Goal: Information Seeking & Learning: Learn about a topic

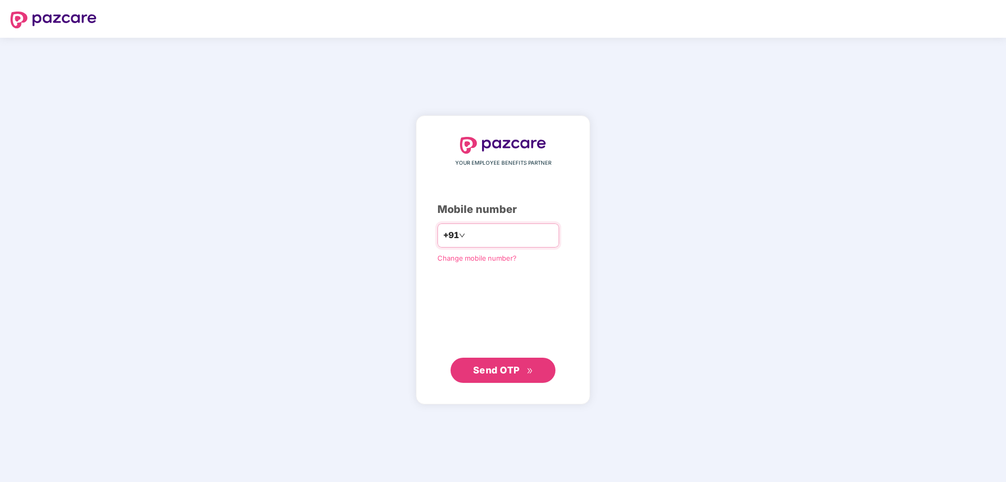
click at [476, 235] on input "number" at bounding box center [511, 235] width 86 height 17
click at [474, 236] on input "number" at bounding box center [511, 235] width 86 height 17
type input "**********"
click at [485, 369] on span "Send OTP" at bounding box center [496, 369] width 47 height 11
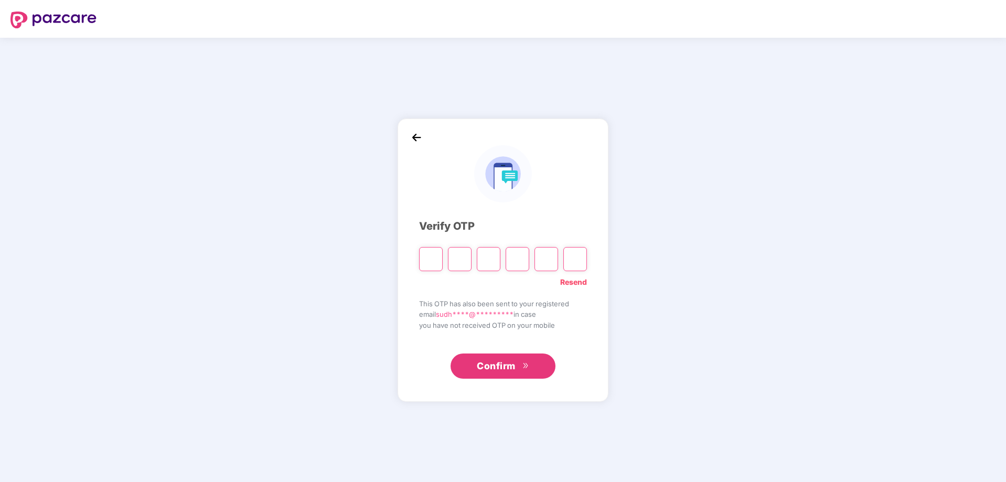
type input "*"
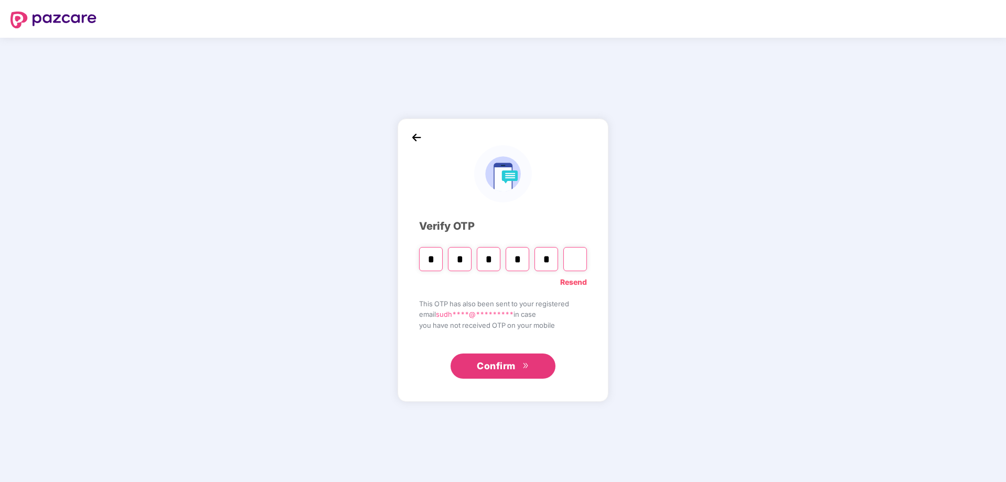
type input "*"
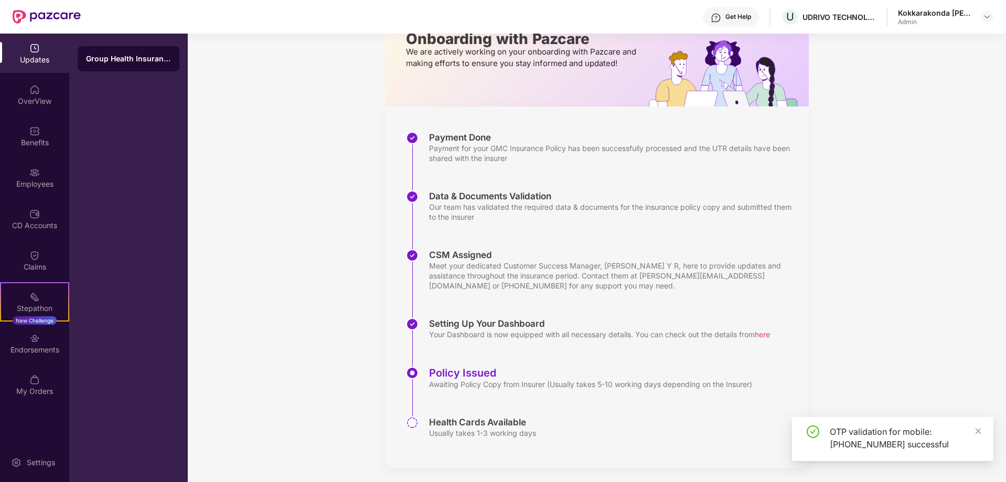
scroll to position [76, 0]
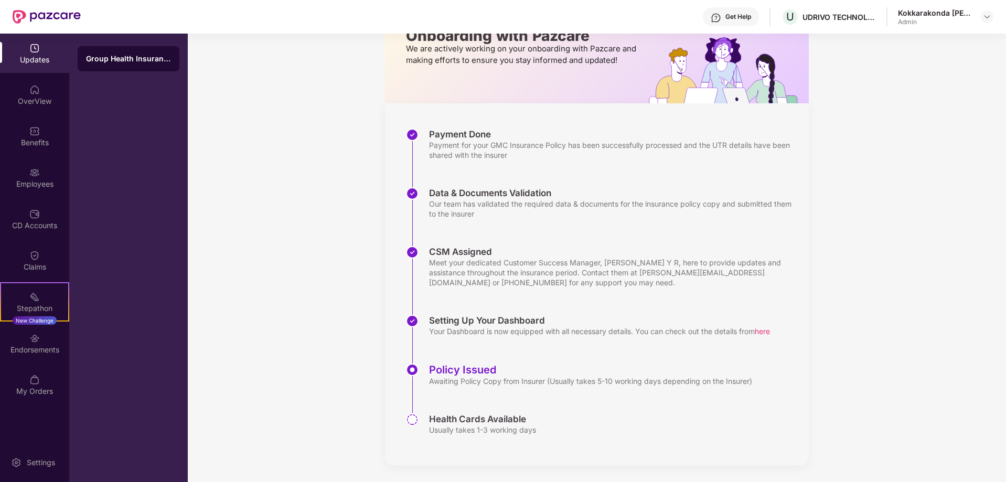
click at [368, 400] on div "Updates Onboarding with Pazcare We are actively working on your onboarding with…" at bounding box center [597, 220] width 819 height 524
click at [39, 345] on div "Endorsements" at bounding box center [34, 350] width 69 height 10
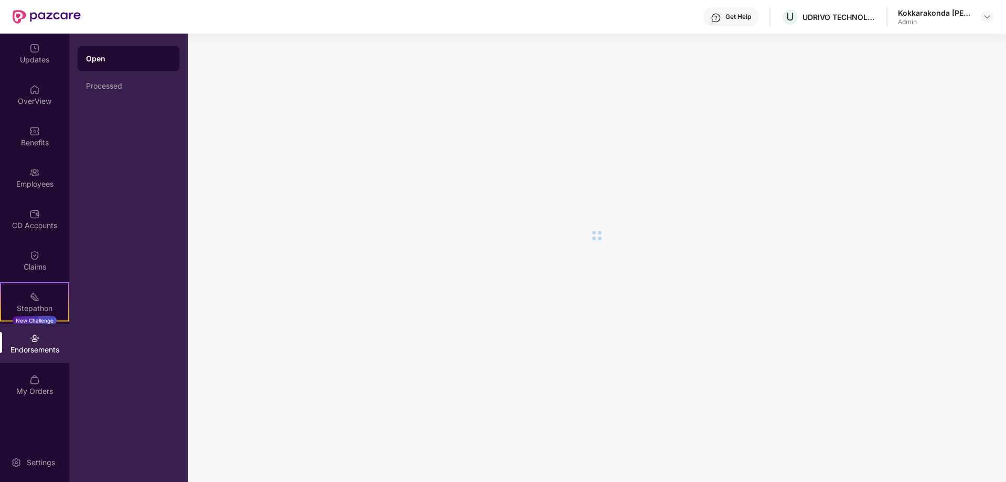
scroll to position [0, 0]
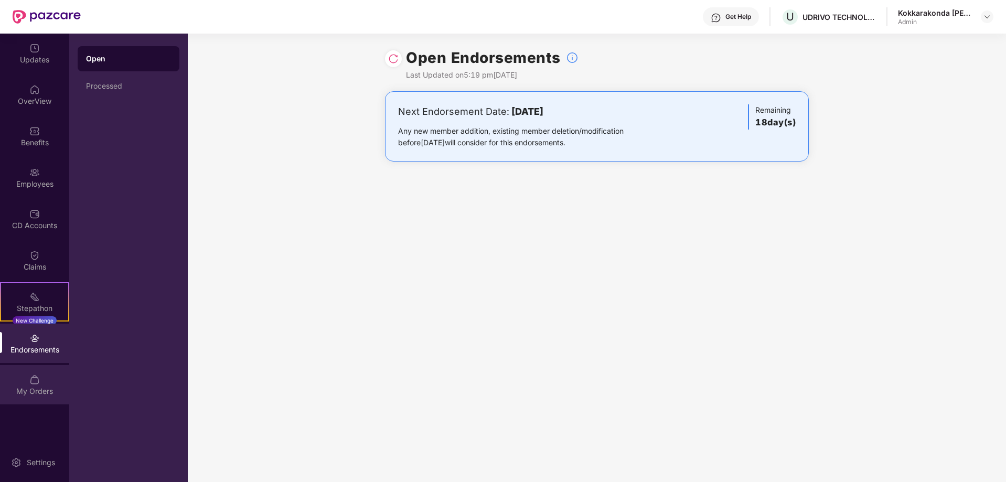
click at [43, 387] on div "My Orders" at bounding box center [34, 391] width 69 height 10
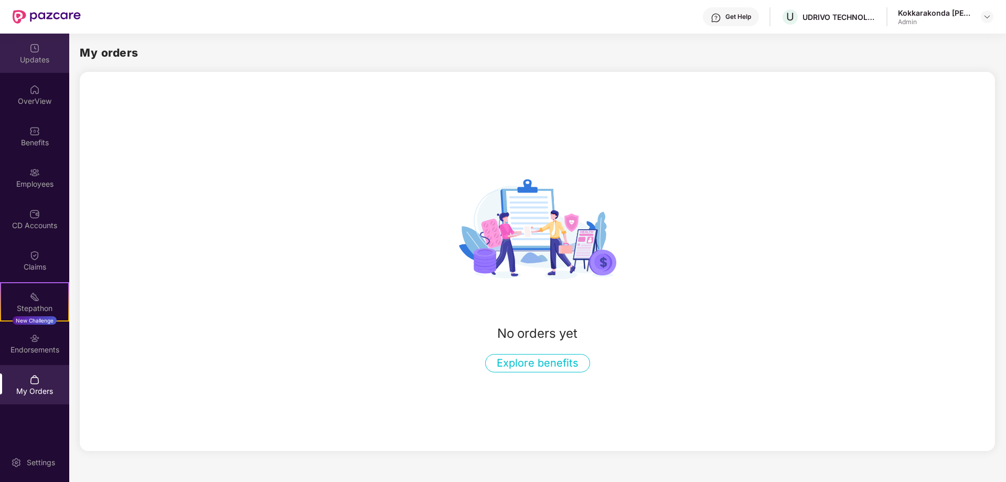
click at [46, 59] on div "Updates" at bounding box center [34, 60] width 69 height 10
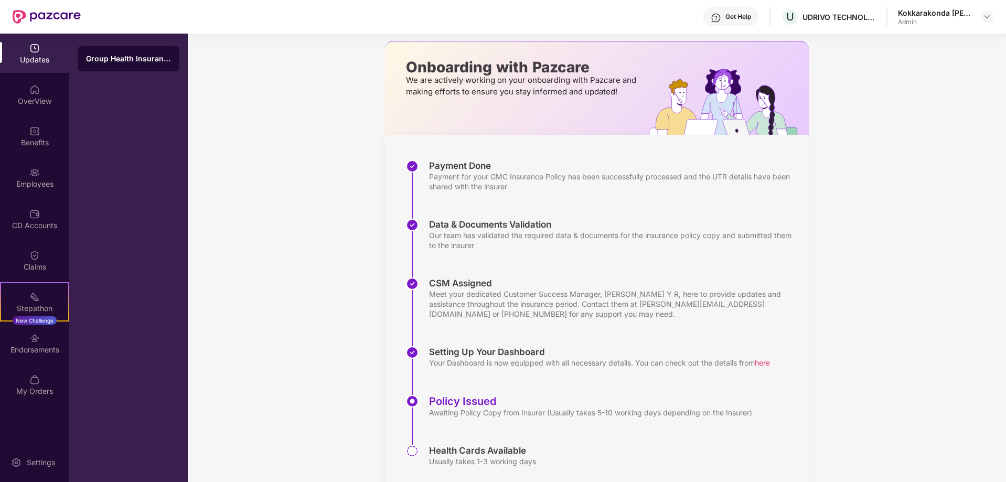
scroll to position [76, 0]
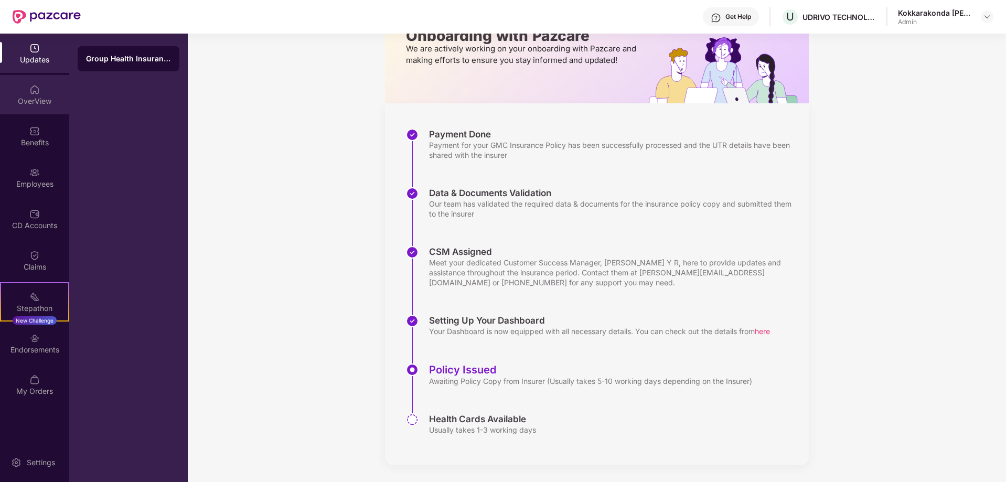
click at [36, 91] on img at bounding box center [34, 89] width 10 height 10
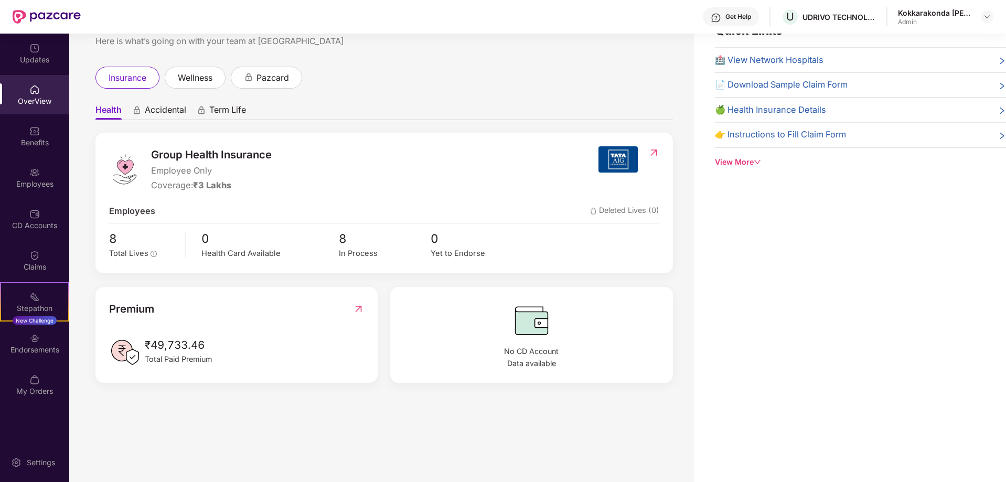
scroll to position [0, 0]
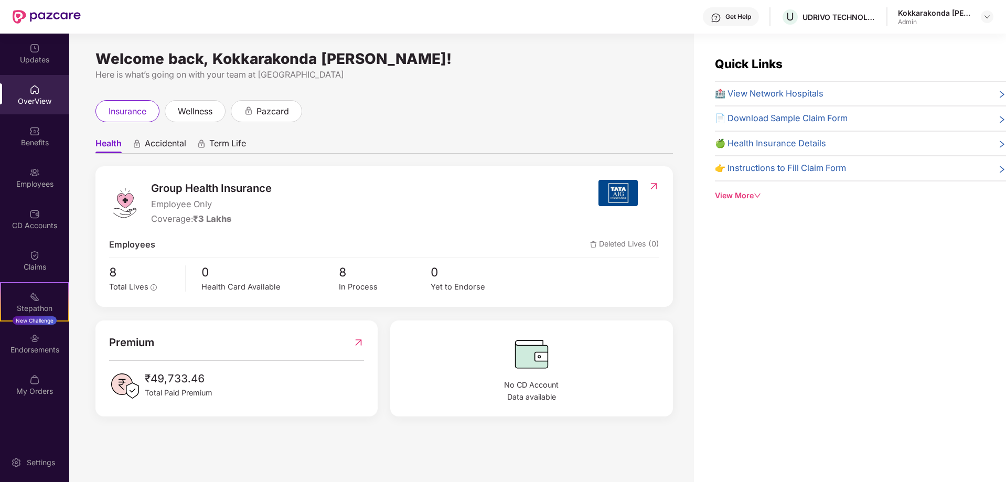
click at [745, 21] on div "Get Help" at bounding box center [731, 16] width 56 height 19
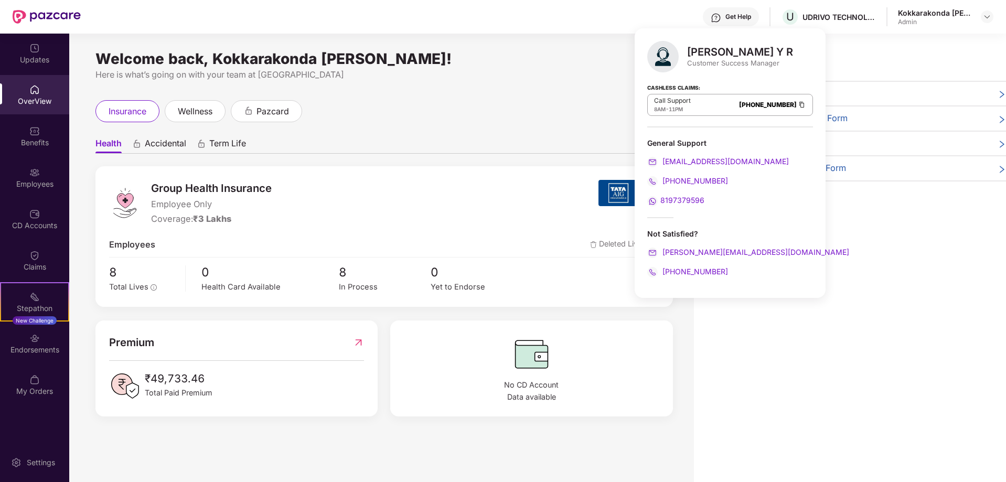
click at [514, 137] on ul "Health Accidental Term Life" at bounding box center [385, 143] width 578 height 21
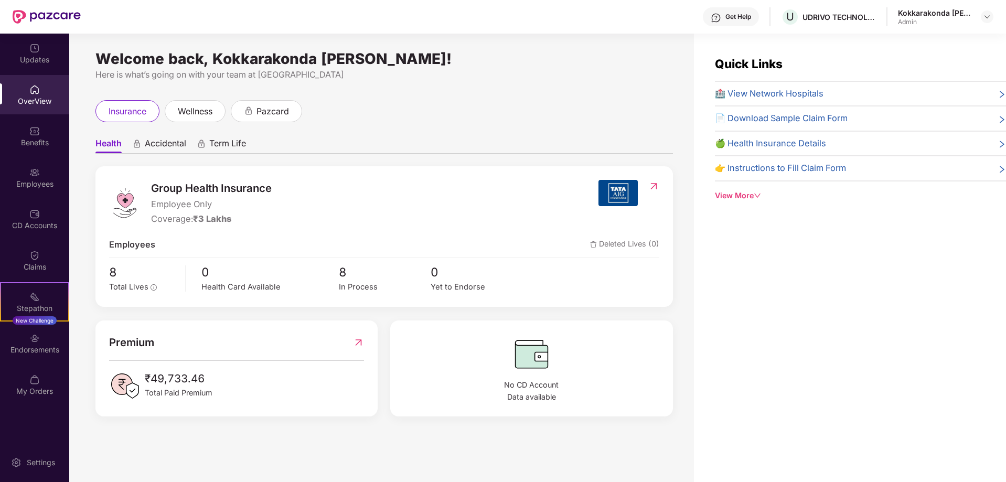
click at [430, 126] on div "Health Accidental Term Life Group Health Insurance Employee Only Coverage: ₹3 L…" at bounding box center [385, 269] width 578 height 294
click at [432, 148] on ul "Health Accidental Term Life" at bounding box center [385, 143] width 578 height 21
click at [41, 262] on div "Claims" at bounding box center [34, 267] width 69 height 10
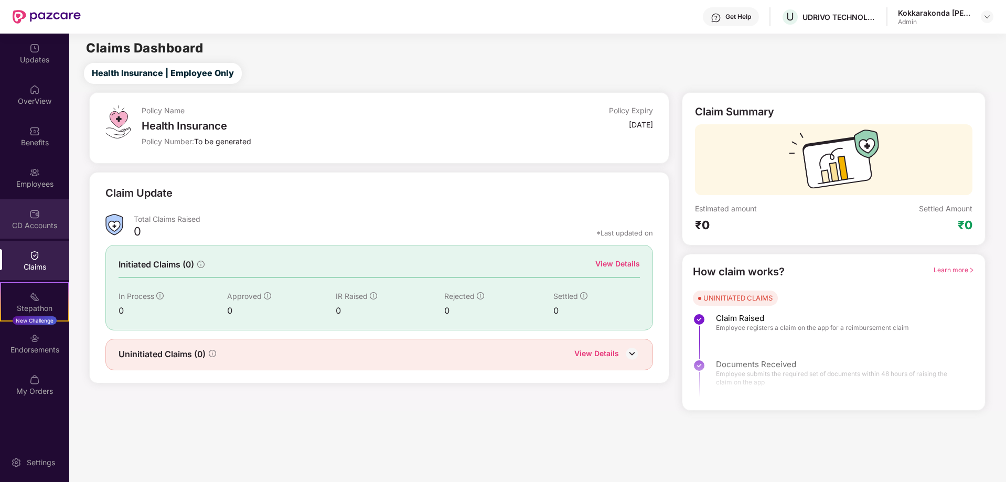
click at [40, 225] on div "CD Accounts" at bounding box center [34, 225] width 69 height 10
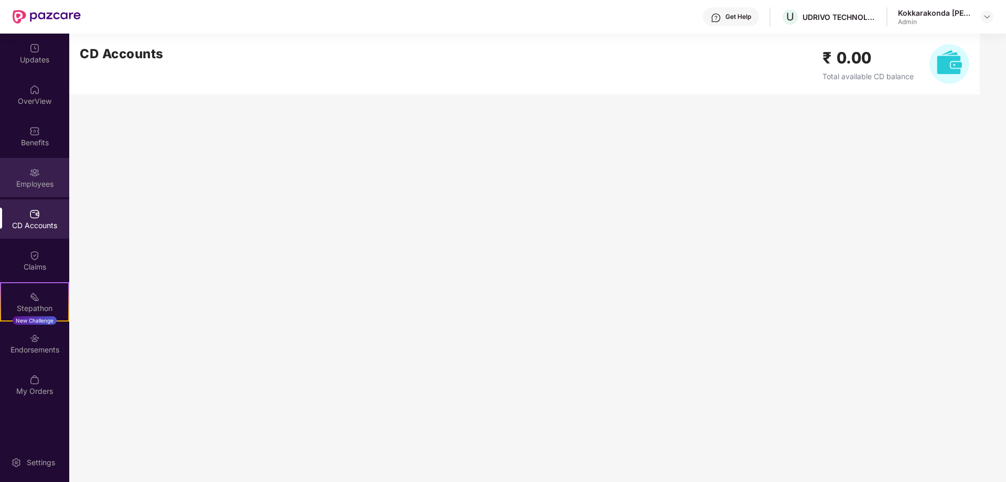
click at [43, 177] on div "Employees" at bounding box center [34, 177] width 69 height 39
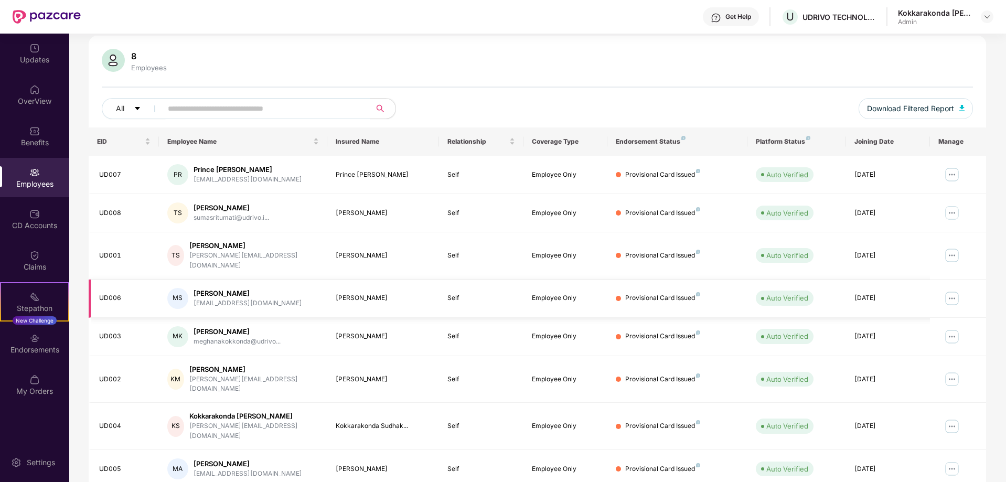
scroll to position [86, 0]
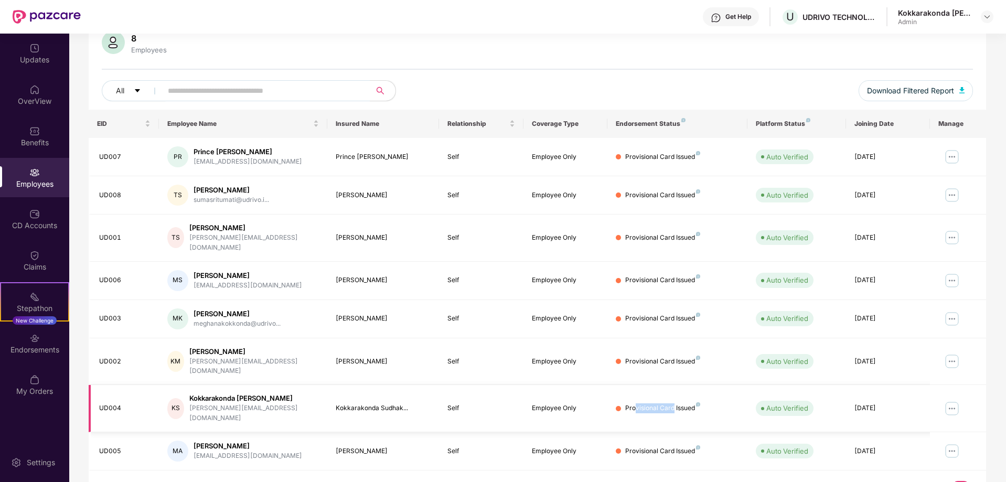
drag, startPoint x: 642, startPoint y: 386, endPoint x: 674, endPoint y: 386, distance: 32.5
click at [674, 404] on div "Provisional Card Issued" at bounding box center [662, 409] width 75 height 10
click at [686, 404] on div "Provisional Card Issued" at bounding box center [662, 409] width 75 height 10
click at [952, 157] on img at bounding box center [952, 157] width 17 height 17
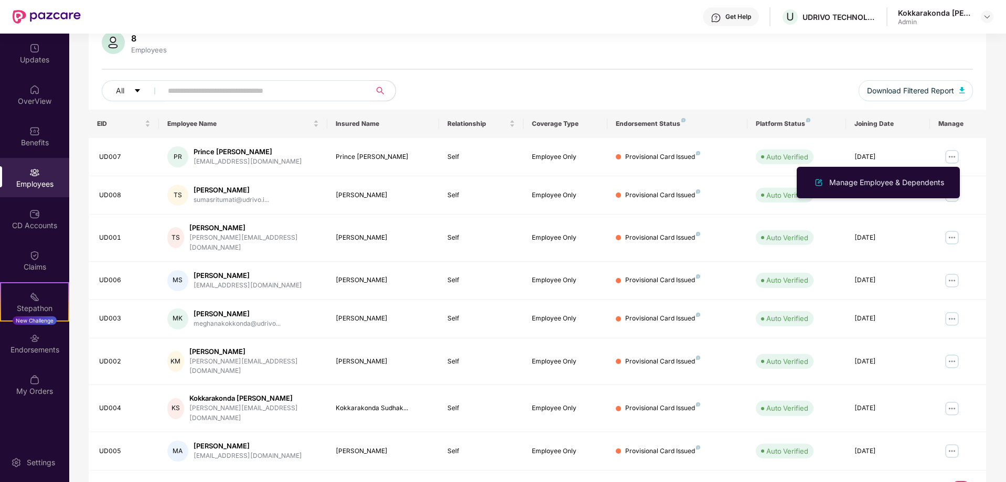
click at [828, 104] on div "All Download Filtered Report" at bounding box center [538, 94] width 872 height 29
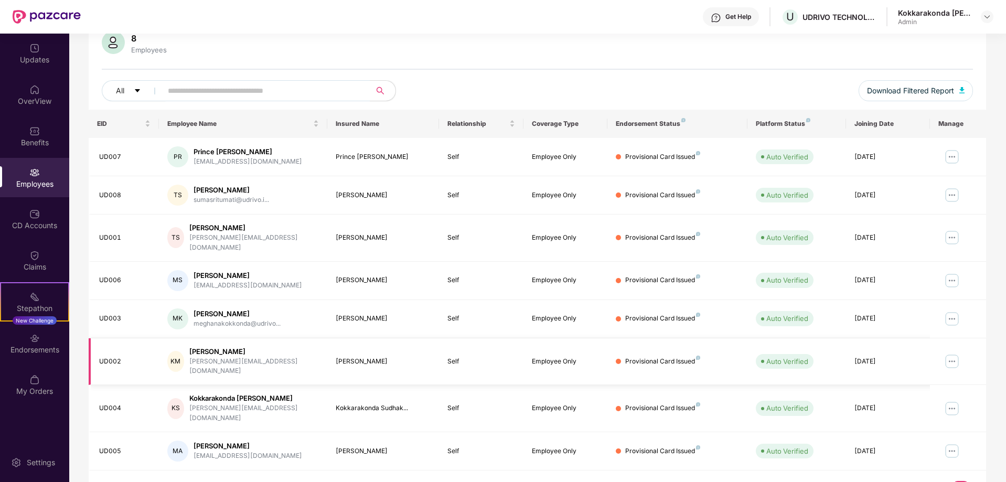
scroll to position [34, 0]
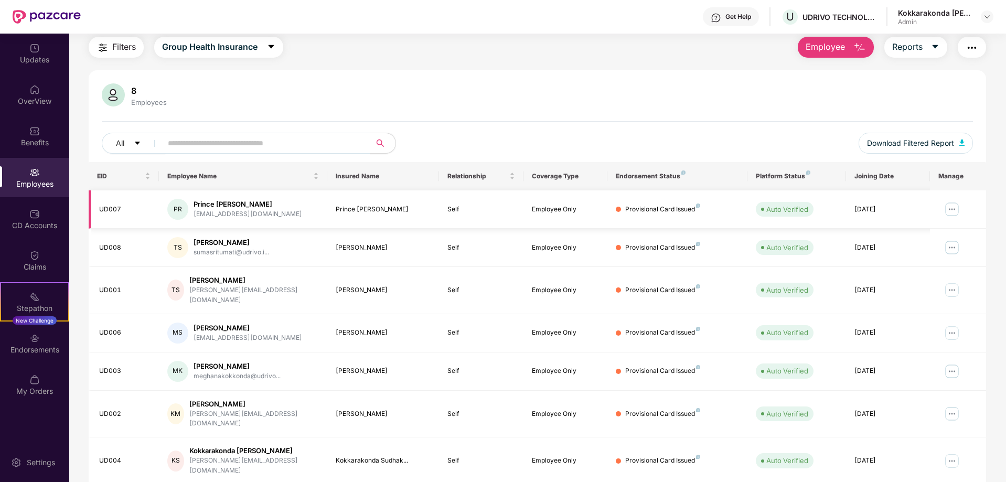
click at [954, 207] on img at bounding box center [952, 209] width 17 height 17
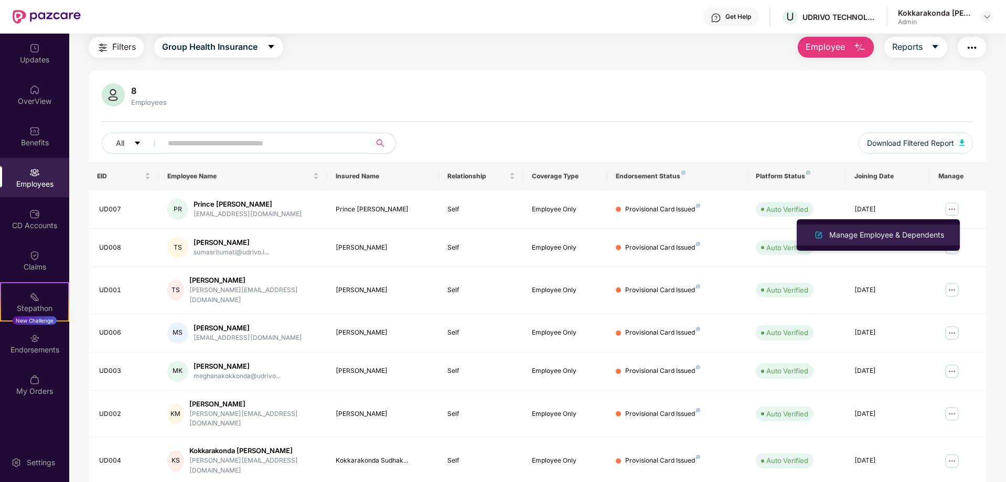
click at [899, 237] on div "Manage Employee & Dependents" at bounding box center [887, 235] width 119 height 12
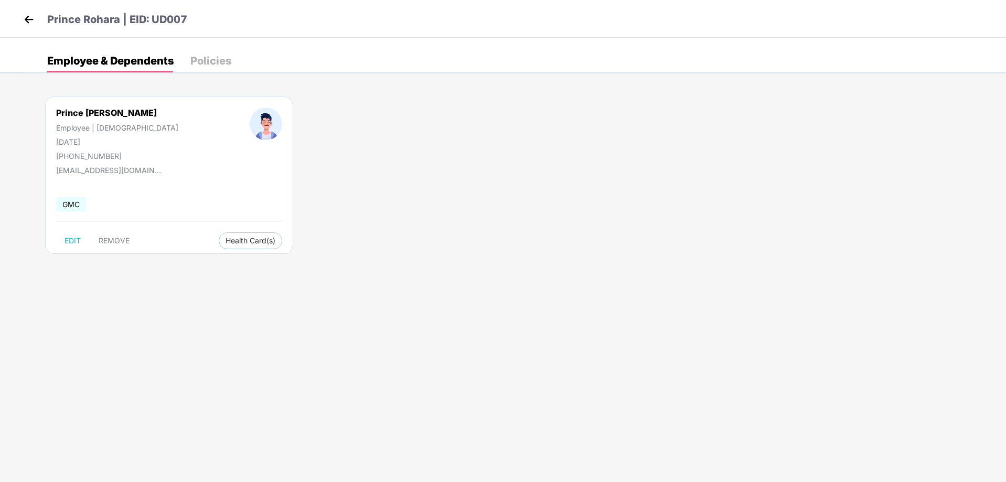
click at [29, 20] on img at bounding box center [29, 20] width 16 height 16
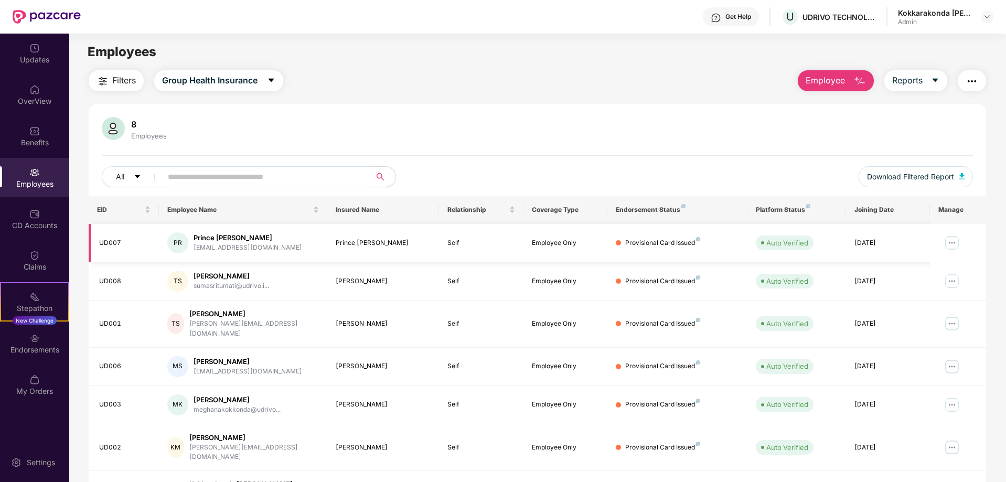
click at [951, 240] on img at bounding box center [952, 243] width 17 height 17
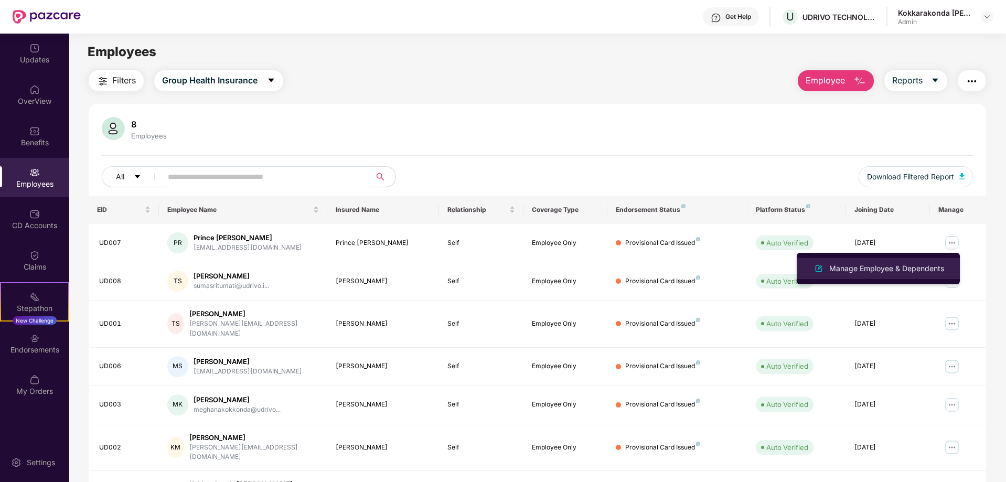
click at [896, 267] on div "Manage Employee & Dependents" at bounding box center [887, 269] width 119 height 12
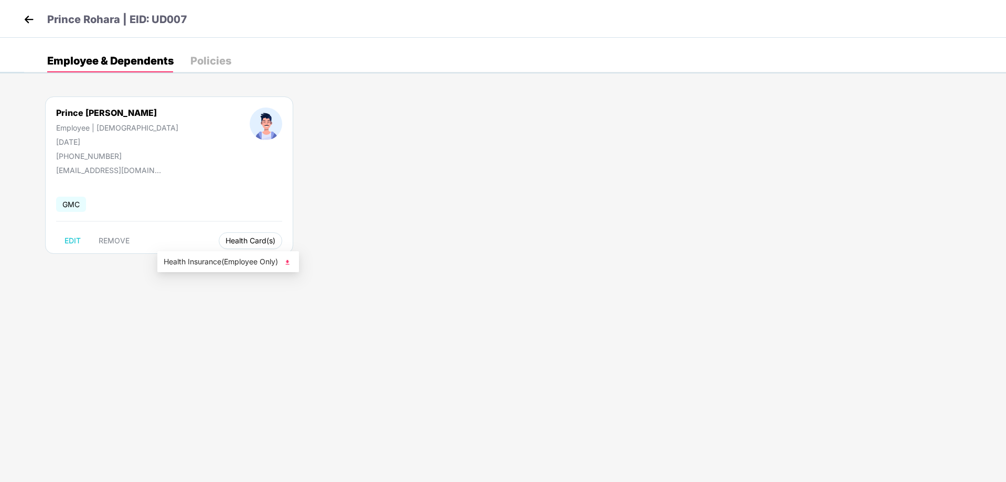
click at [226, 238] on span "Health Card(s)" at bounding box center [251, 240] width 50 height 5
click at [277, 264] on span "Health Insurance(Employee Only)" at bounding box center [228, 262] width 129 height 12
click at [207, 59] on div "Policies" at bounding box center [210, 61] width 41 height 10
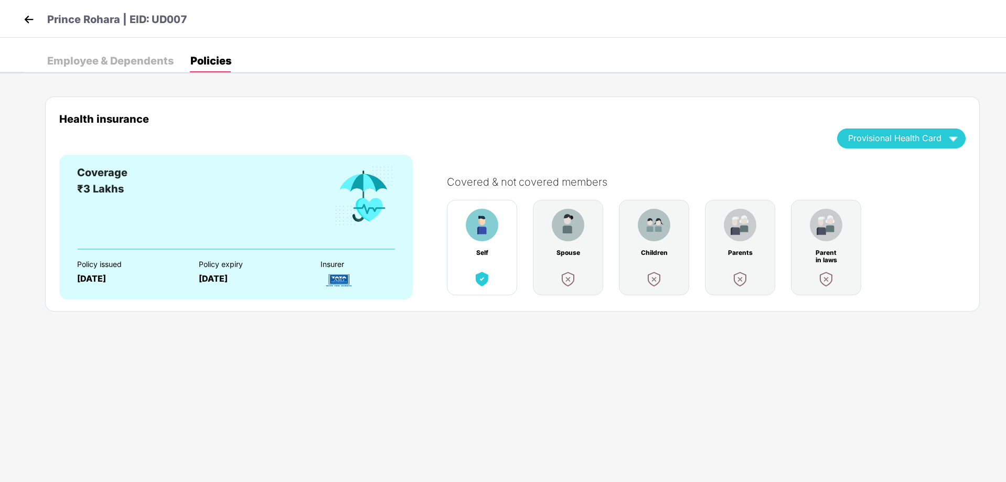
click at [34, 24] on img at bounding box center [29, 20] width 16 height 16
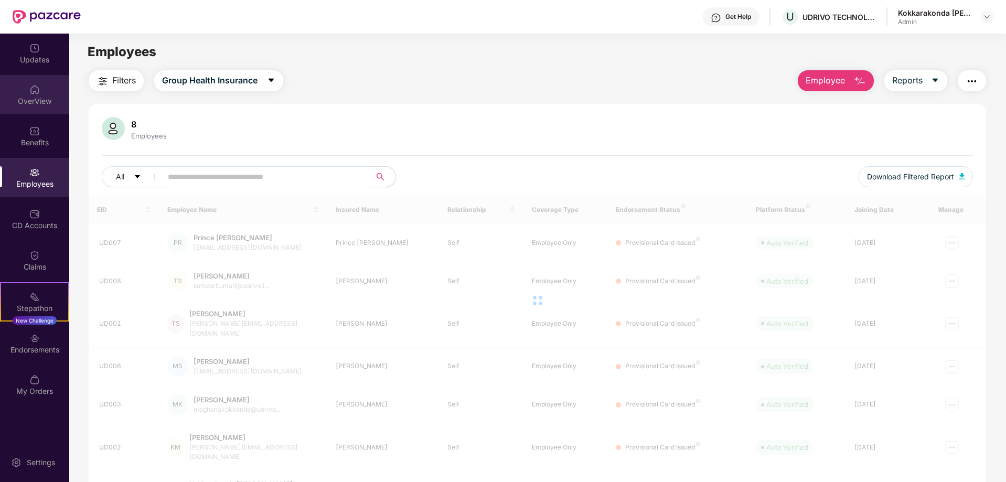
click at [44, 99] on div "OverView" at bounding box center [34, 101] width 69 height 10
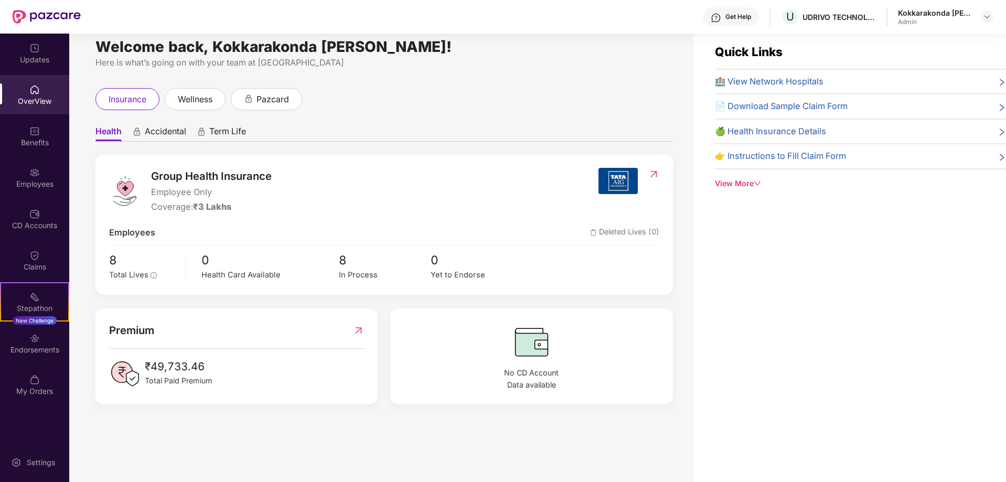
scroll to position [0, 0]
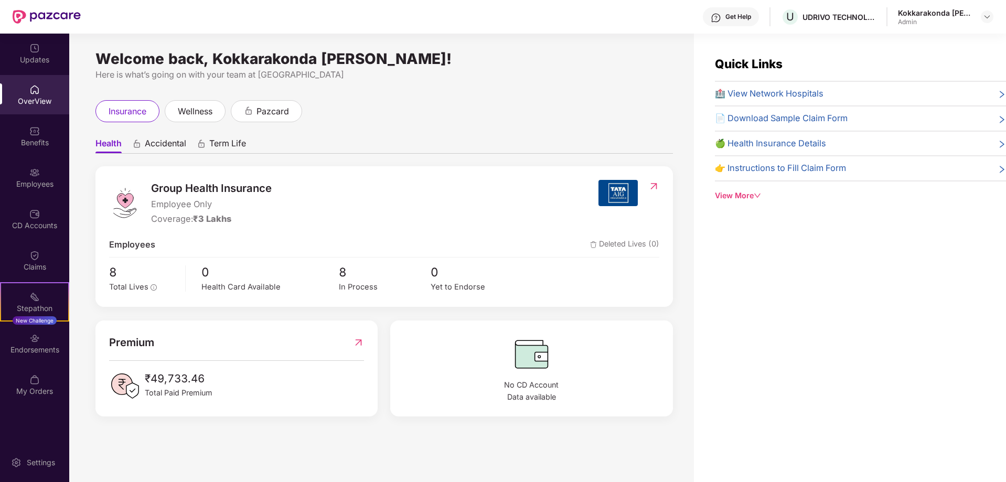
click at [510, 85] on div "Welcome back, Kokkarakonda [PERSON_NAME]! Here is what’s going on with your tea…" at bounding box center [381, 264] width 625 height 461
click at [282, 110] on span "pazcard" at bounding box center [273, 111] width 33 height 13
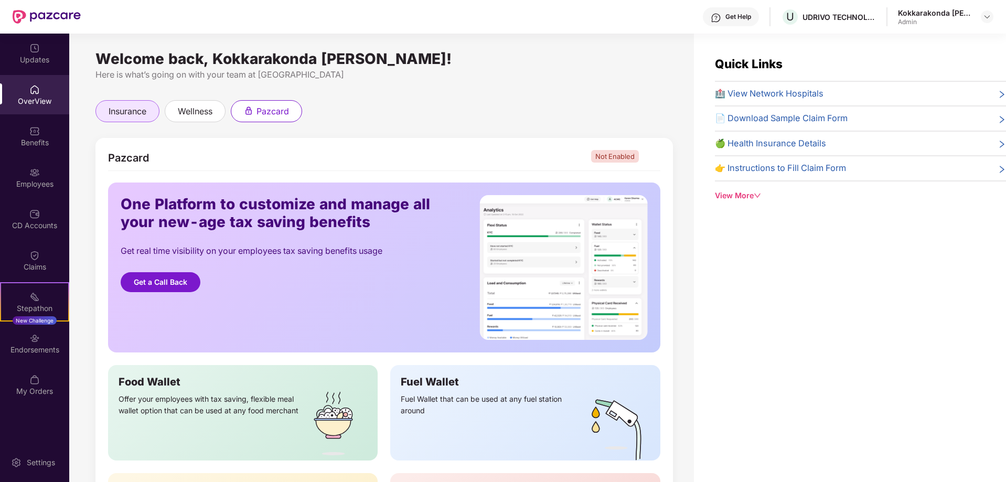
drag, startPoint x: 142, startPoint y: 99, endPoint x: 142, endPoint y: 114, distance: 15.7
click at [142, 109] on div "Welcome back, Kokkarakonda [PERSON_NAME]! Here is what’s going on with your tea…" at bounding box center [381, 264] width 625 height 461
click at [142, 115] on span "insurance" at bounding box center [128, 111] width 38 height 13
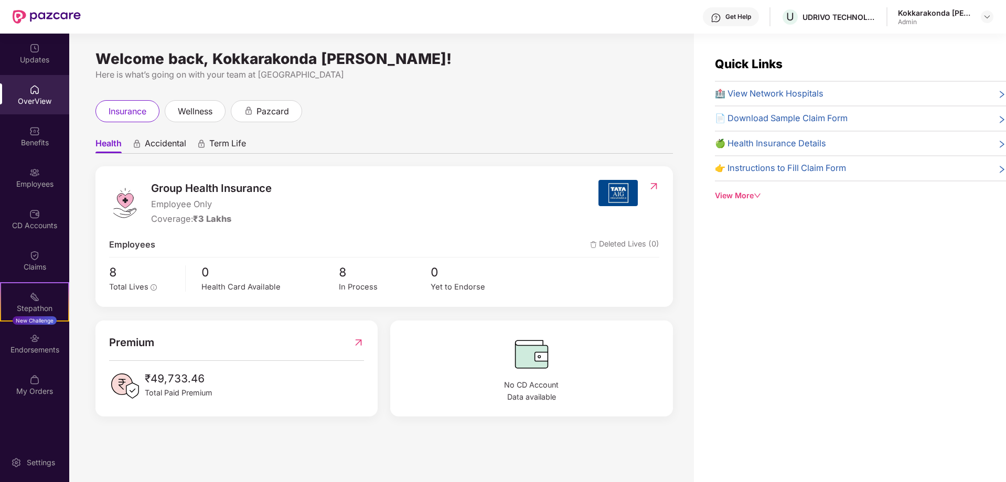
scroll to position [34, 0]
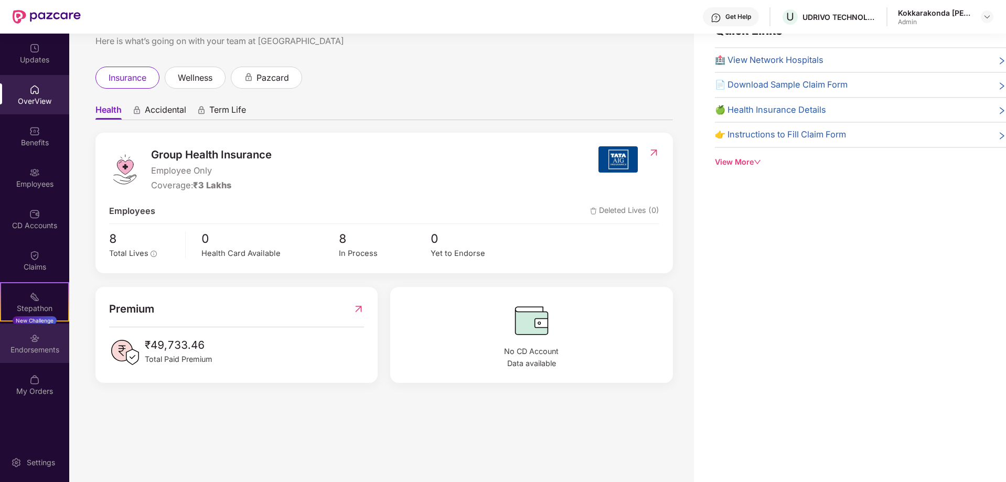
click at [48, 347] on div "Endorsements" at bounding box center [34, 350] width 69 height 10
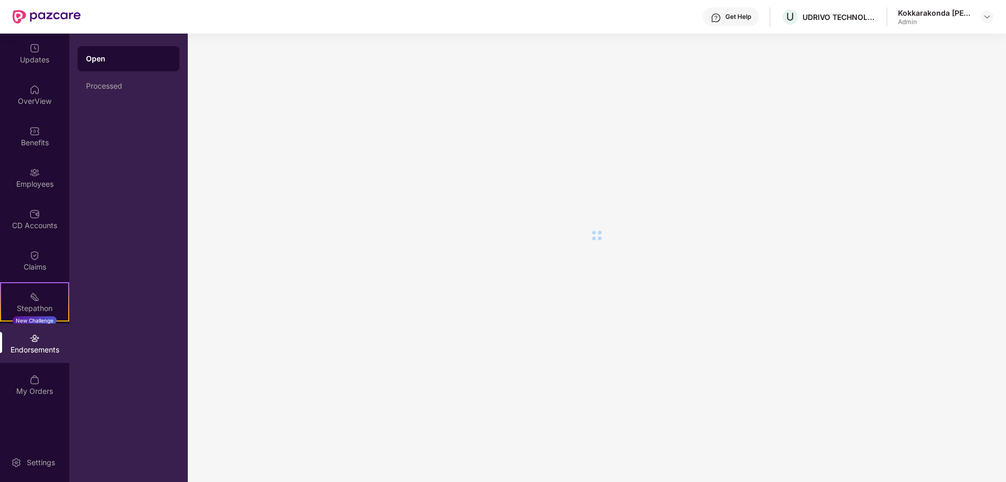
scroll to position [0, 0]
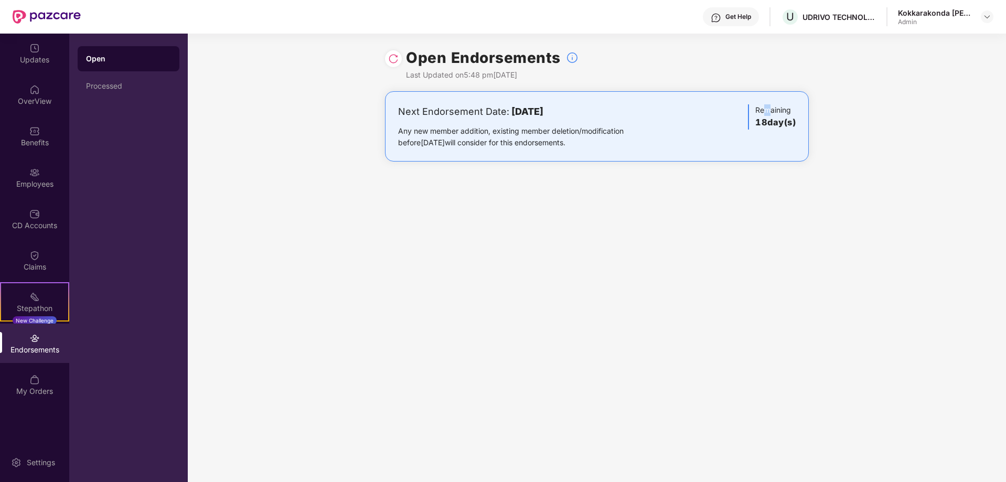
click at [765, 112] on div "Remaining 18 day(s)" at bounding box center [772, 116] width 48 height 25
click at [397, 62] on img at bounding box center [393, 59] width 10 height 10
click at [482, 278] on div "Open Endorsements Last Updated on 5:48 pm[DATE] Next Endorsement Date: [DATE] A…" at bounding box center [597, 258] width 819 height 449
drag, startPoint x: 478, startPoint y: 298, endPoint x: 482, endPoint y: 279, distance: 20.0
click at [478, 298] on div "Open Endorsements Last Updated on 5:48 pm[DATE] Next Endorsement Date: [DATE] A…" at bounding box center [597, 258] width 819 height 449
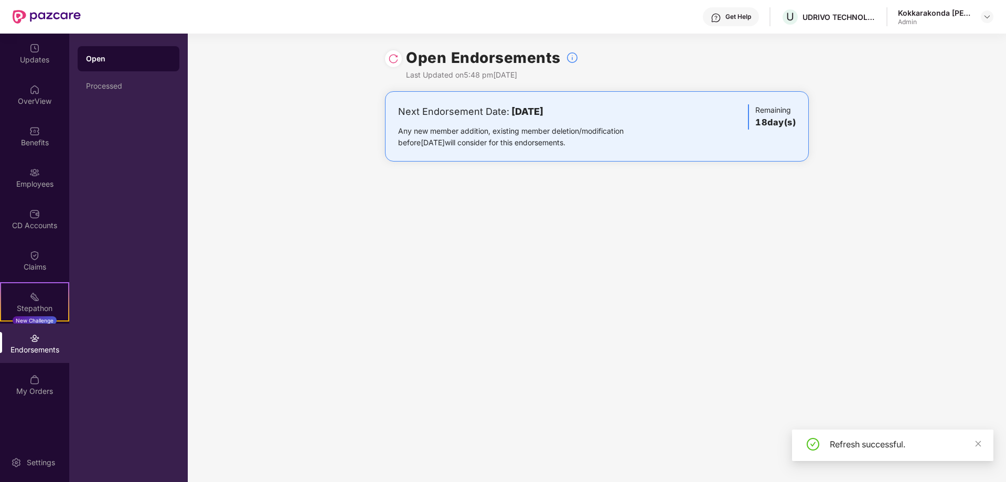
click at [482, 279] on div "Open Endorsements Last Updated on 5:48 pm[DATE] Next Endorsement Date: [DATE] A…" at bounding box center [597, 258] width 819 height 449
click at [988, 18] on img at bounding box center [987, 17] width 8 height 8
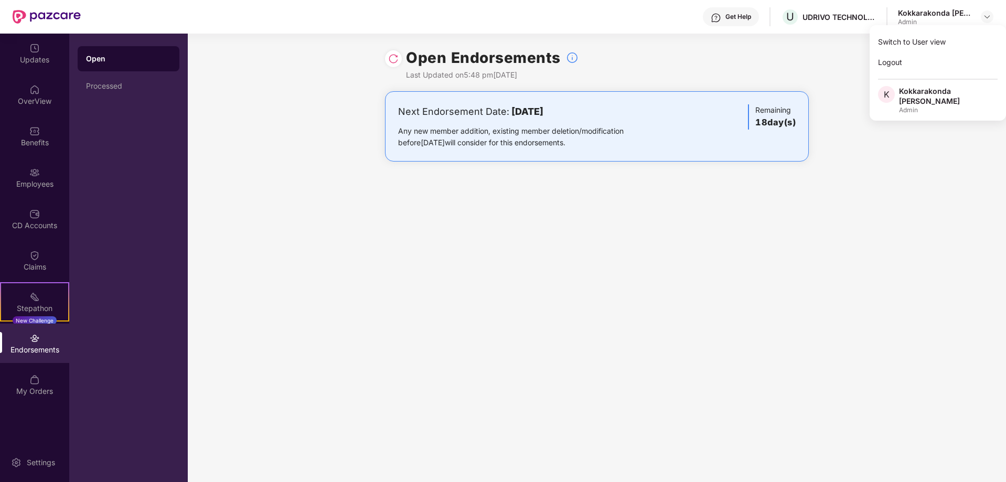
click at [820, 64] on div "Open Endorsements Last Updated on 5:48 pm[DATE]" at bounding box center [597, 63] width 819 height 58
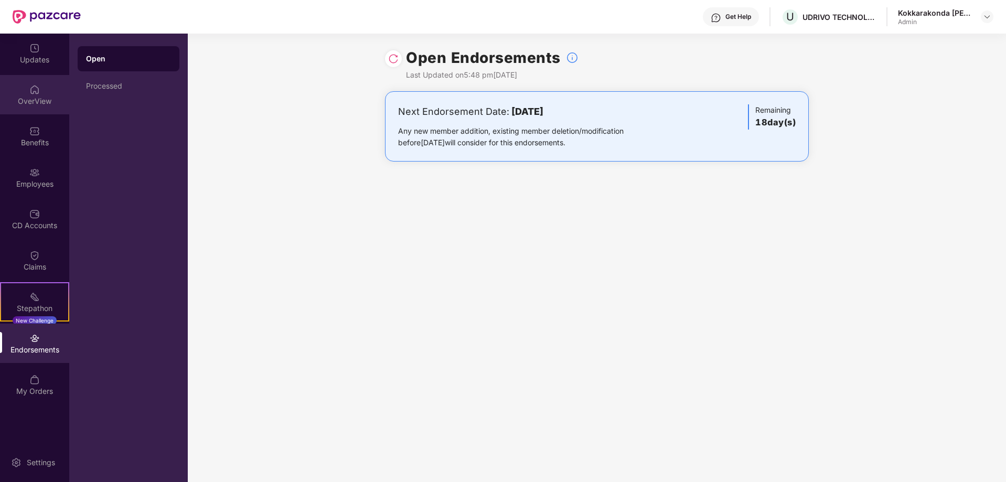
click at [38, 96] on div "OverView" at bounding box center [34, 101] width 69 height 10
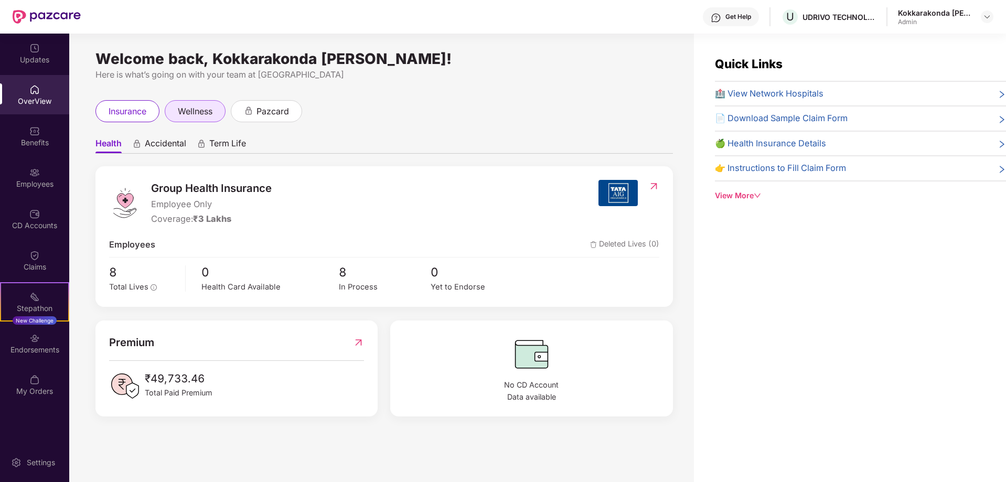
click at [197, 112] on span "wellness" at bounding box center [195, 111] width 35 height 13
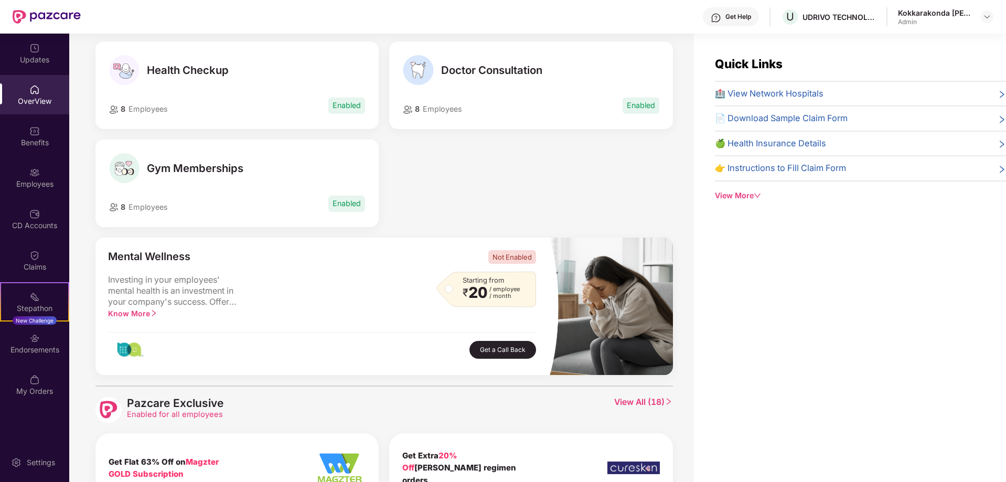
scroll to position [124, 0]
click at [183, 211] on div "8 Employees Enabled" at bounding box center [237, 204] width 257 height 19
click at [314, 200] on div "8 Employees Enabled" at bounding box center [237, 204] width 257 height 19
click at [182, 161] on div "Gym Memberships" at bounding box center [237, 169] width 257 height 30
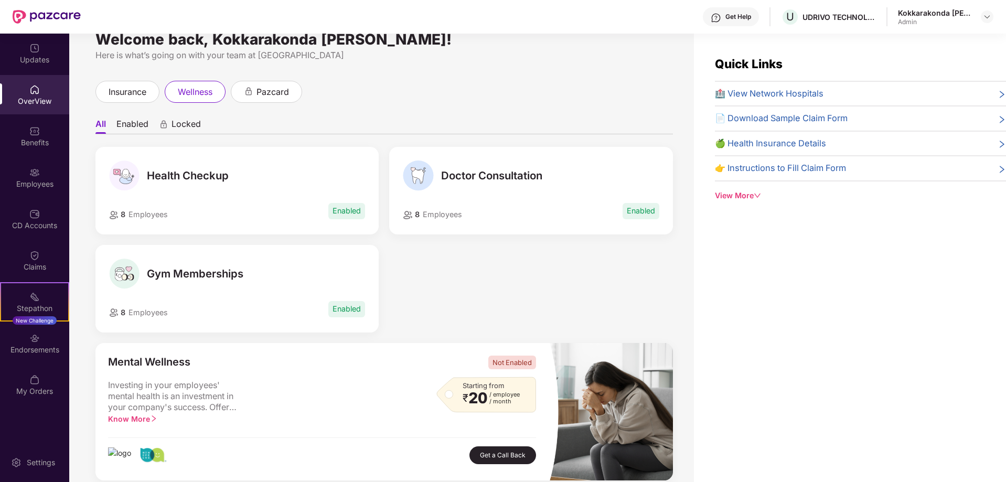
scroll to position [0, 0]
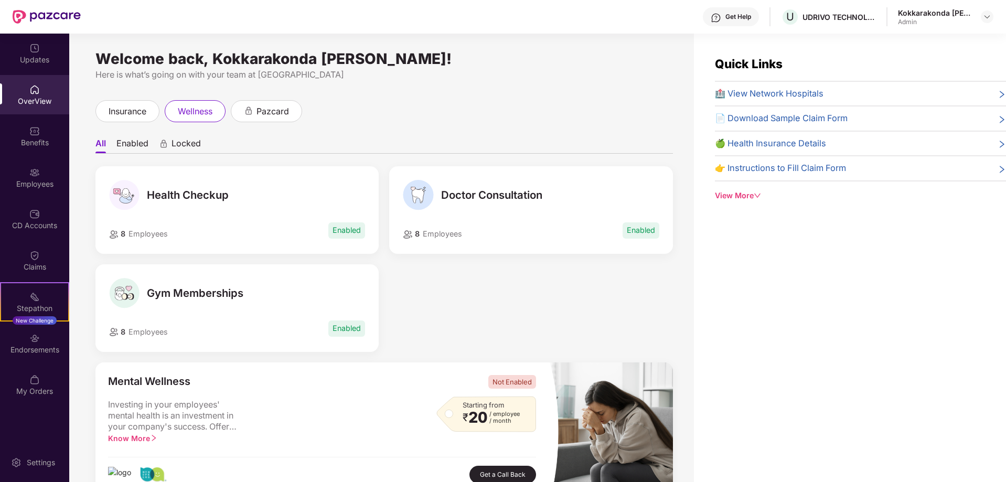
click at [136, 144] on li "Enabled" at bounding box center [132, 145] width 32 height 15
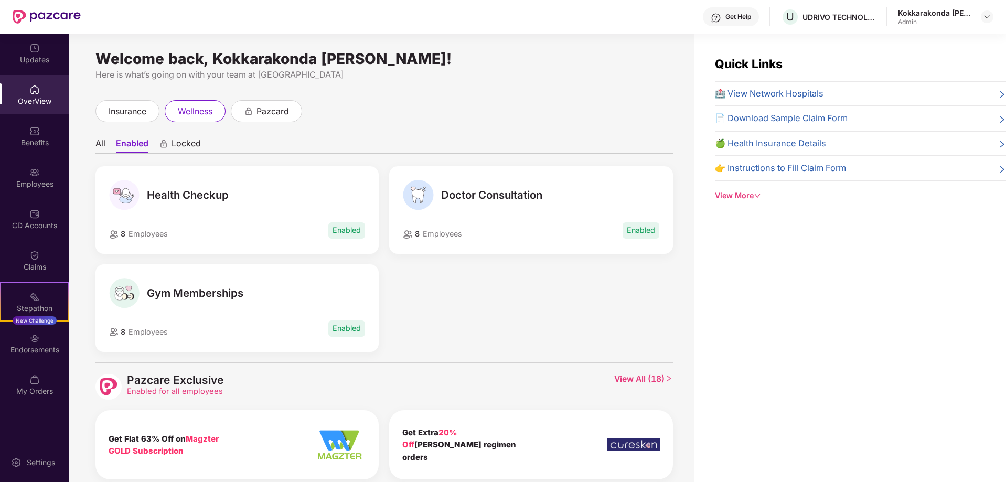
click at [340, 229] on span "Enabled" at bounding box center [346, 230] width 37 height 16
click at [206, 240] on div "Health Checkup 8 Employees Enabled" at bounding box center [237, 210] width 283 height 88
drag, startPoint x: 194, startPoint y: 195, endPoint x: 213, endPoint y: 196, distance: 18.9
click at [213, 196] on span "Health Checkup" at bounding box center [188, 195] width 82 height 13
click at [220, 196] on span "Health Checkup" at bounding box center [188, 195] width 82 height 13
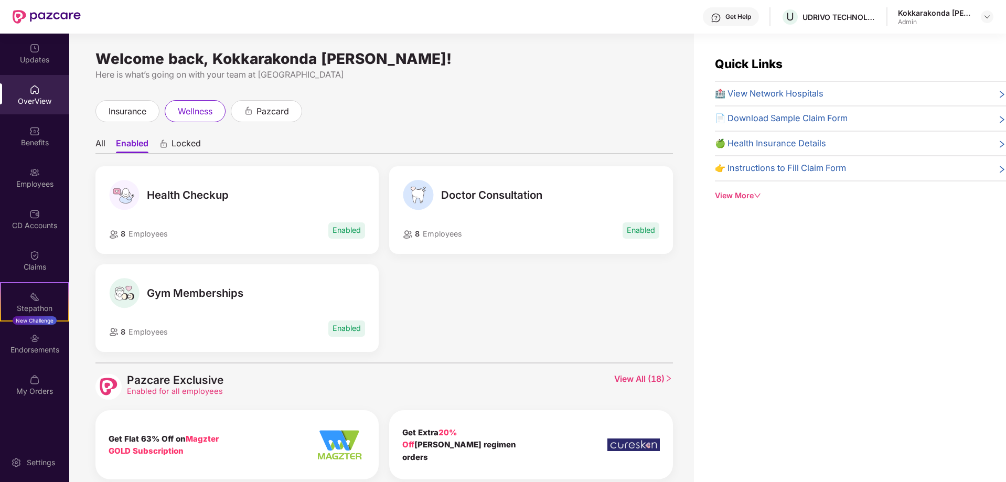
click at [161, 230] on span "Employees" at bounding box center [148, 233] width 39 height 9
drag, startPoint x: 139, startPoint y: 238, endPoint x: 164, endPoint y: 237, distance: 25.2
click at [164, 237] on span "Employees" at bounding box center [148, 233] width 39 height 9
click at [172, 237] on div "8 Employees Enabled" at bounding box center [237, 230] width 257 height 19
click at [542, 213] on div "Doctor Consultation 8 Employees Enabled" at bounding box center [530, 210] width 283 height 88
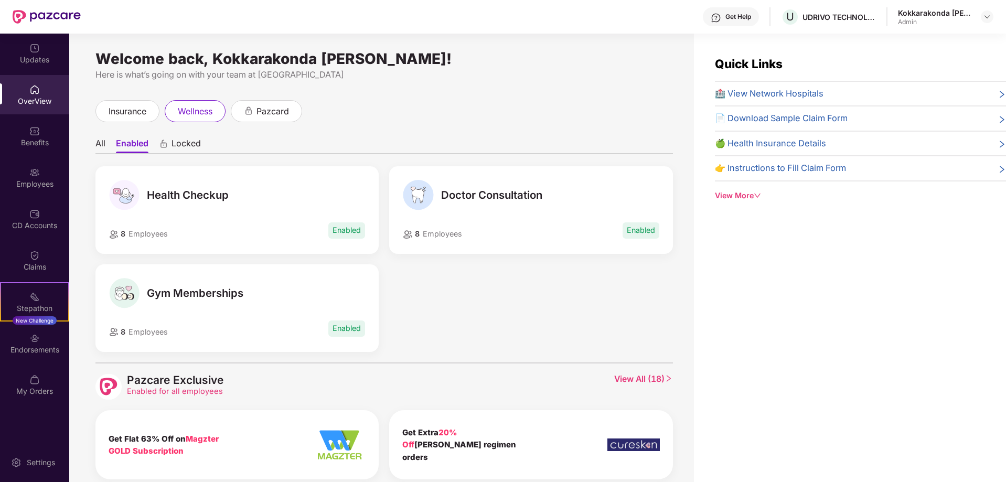
click at [757, 197] on icon "down" at bounding box center [757, 195] width 7 height 7
drag, startPoint x: 780, startPoint y: 95, endPoint x: 762, endPoint y: 96, distance: 17.8
click at [762, 96] on span "🏥 View Network Hospitals" at bounding box center [769, 94] width 109 height 14
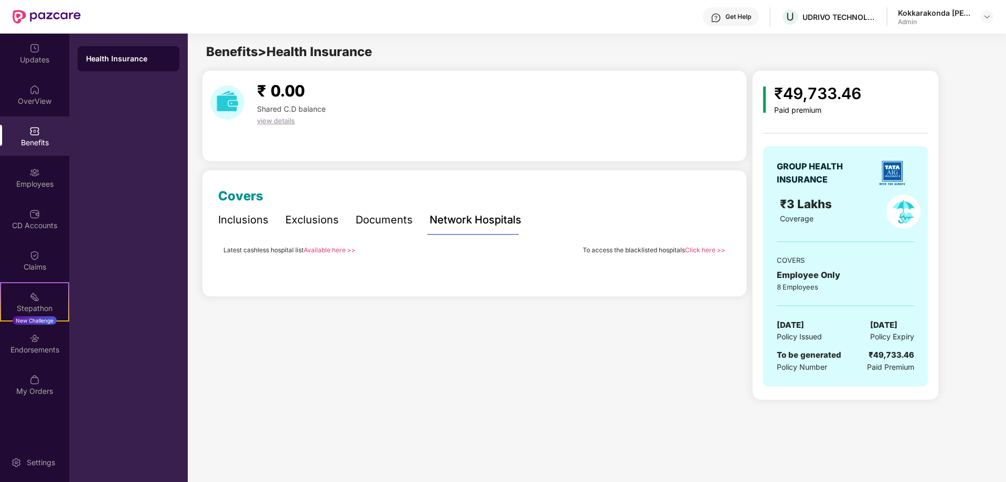
click at [343, 251] on link "Available here >>" at bounding box center [330, 250] width 52 height 8
click at [385, 170] on div "Covers Inclusions Exclusions Documents Network Hospitals Latest cashless hospit…" at bounding box center [474, 233] width 545 height 127
click at [45, 350] on div "Endorsements" at bounding box center [34, 350] width 69 height 10
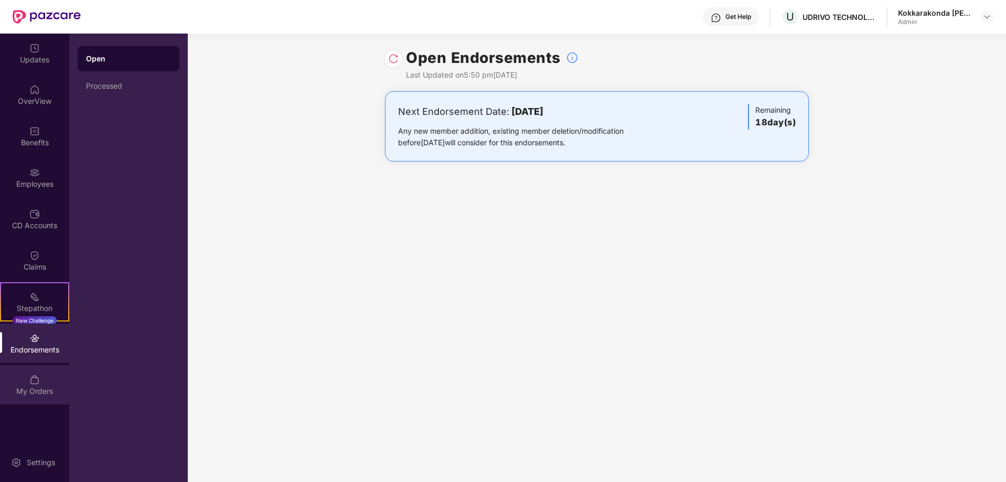
click at [37, 389] on div "My Orders" at bounding box center [34, 391] width 69 height 10
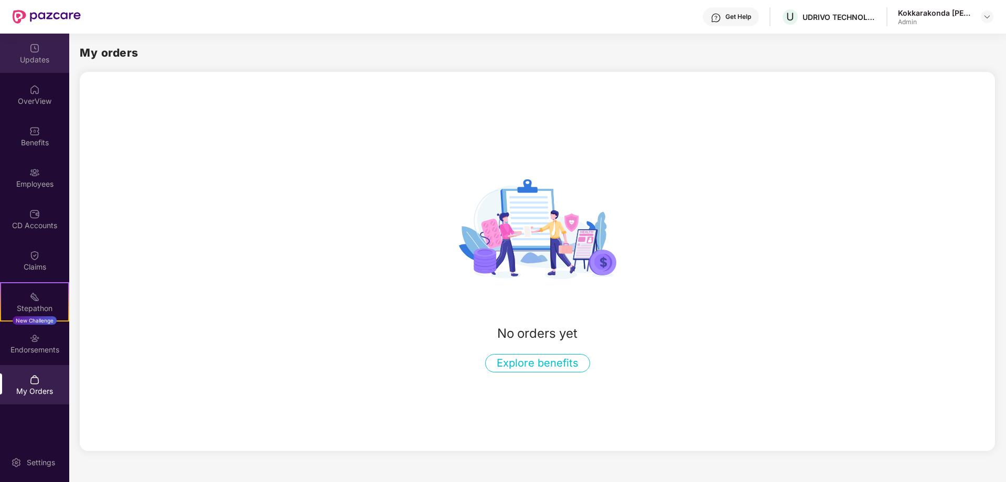
click at [46, 61] on div "Updates" at bounding box center [34, 60] width 69 height 10
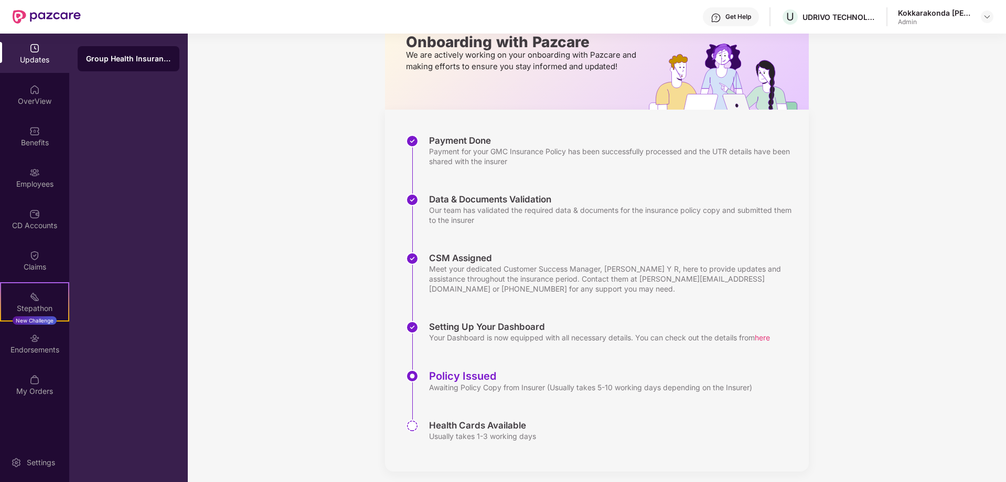
scroll to position [76, 0]
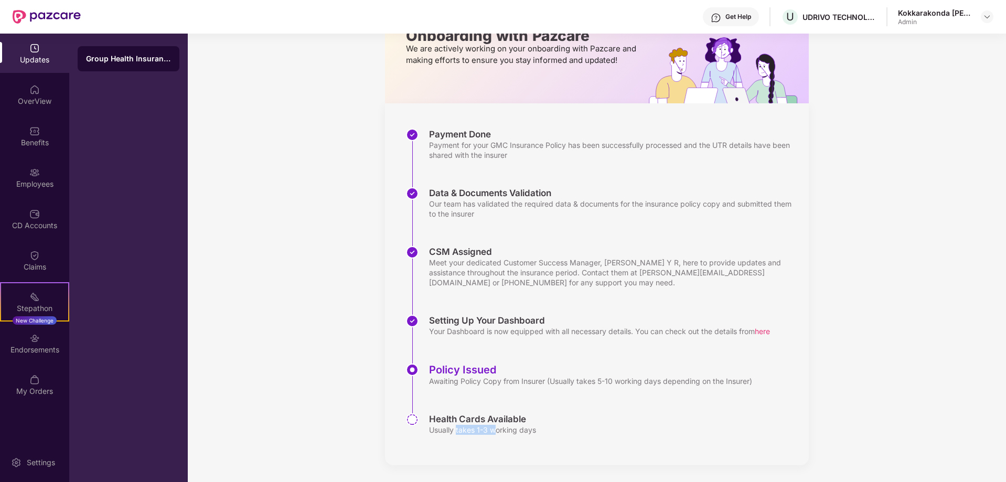
drag, startPoint x: 459, startPoint y: 434, endPoint x: 526, endPoint y: 433, distance: 66.6
click at [505, 433] on div "Health Cards Available Usually takes 1-3 working days" at bounding box center [607, 426] width 403 height 27
click at [526, 433] on div "Usually takes 1-3 working days" at bounding box center [482, 430] width 107 height 10
click at [29, 80] on div "OverView" at bounding box center [34, 94] width 69 height 39
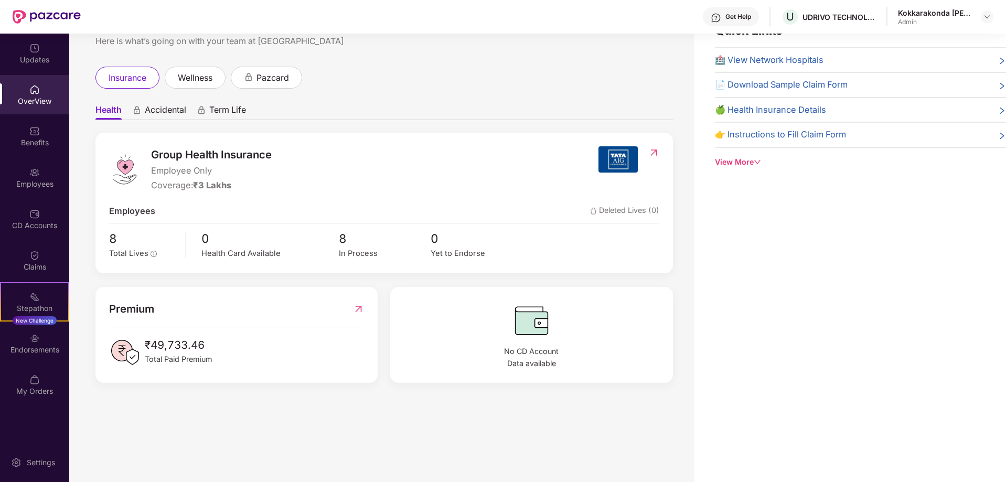
click at [134, 273] on div "Group Health Insurance Employee Only Coverage: ₹3 Lakhs Employees Deleted Lives…" at bounding box center [385, 203] width 578 height 141
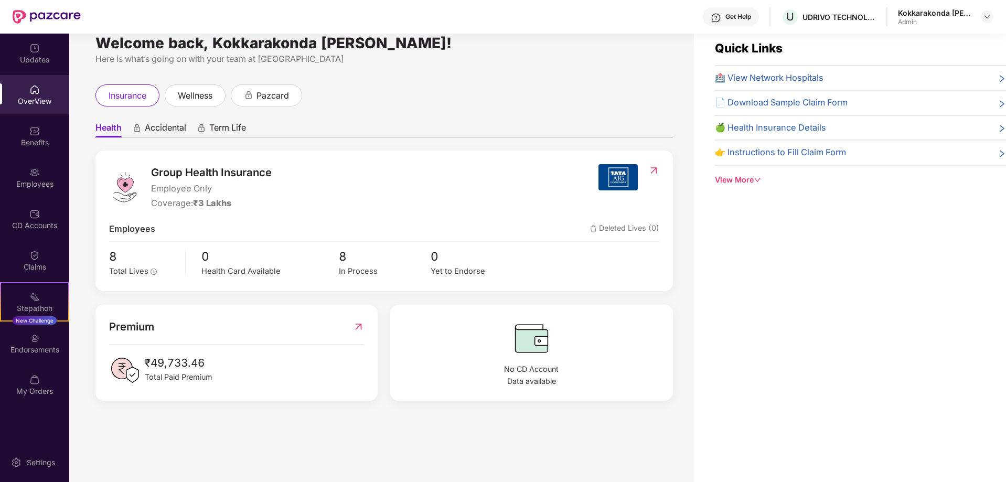
scroll to position [0, 0]
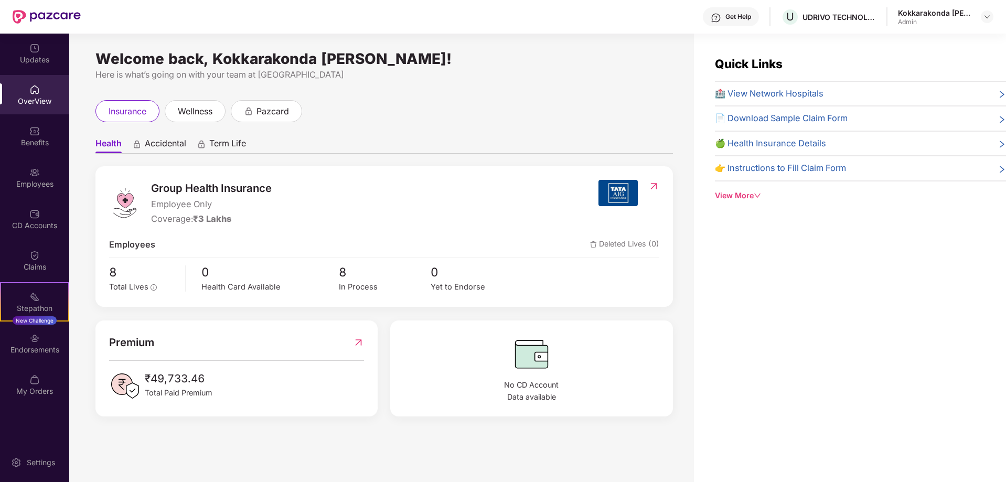
click at [761, 197] on icon "down" at bounding box center [757, 195] width 7 height 7
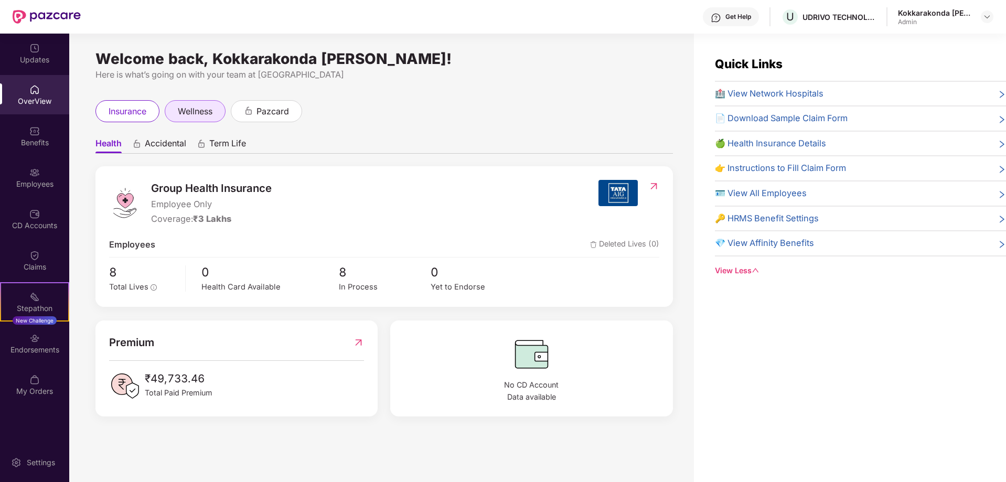
click at [195, 116] on span "wellness" at bounding box center [195, 111] width 35 height 13
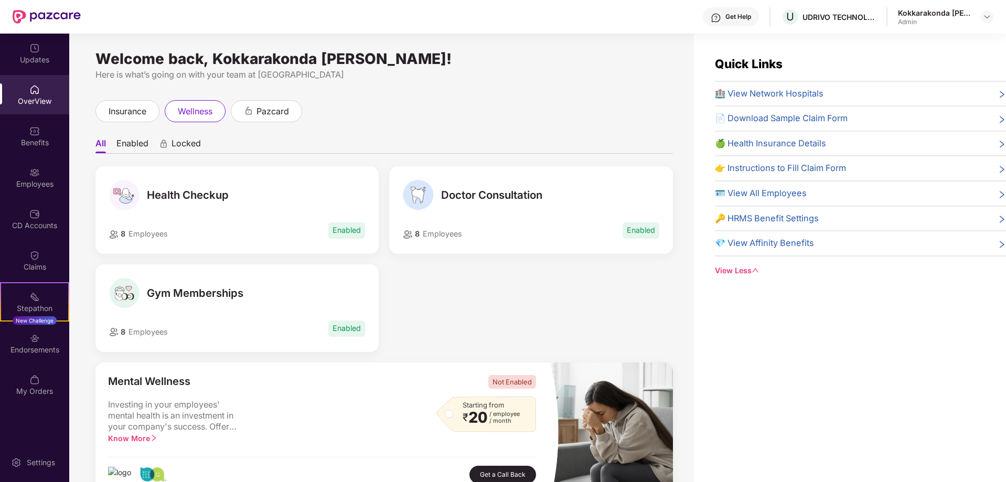
click at [347, 225] on span "Enabled" at bounding box center [346, 230] width 37 height 16
click at [112, 239] on span "8 Employees" at bounding box center [138, 234] width 59 height 12
click at [118, 235] on img at bounding box center [114, 234] width 10 height 8
click at [120, 235] on span "8" at bounding box center [122, 233] width 7 height 9
click at [140, 144] on li "Enabled" at bounding box center [132, 145] width 32 height 15
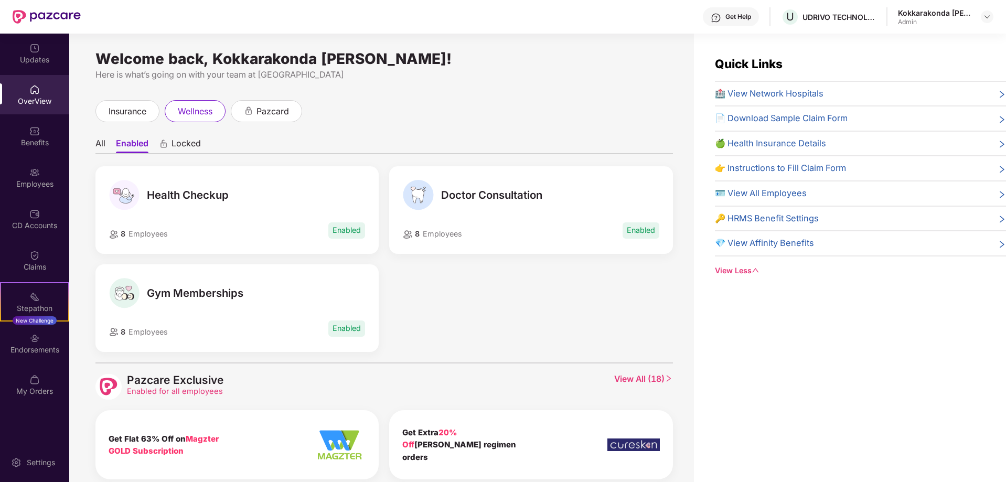
click at [169, 146] on div "Locked" at bounding box center [180, 145] width 42 height 15
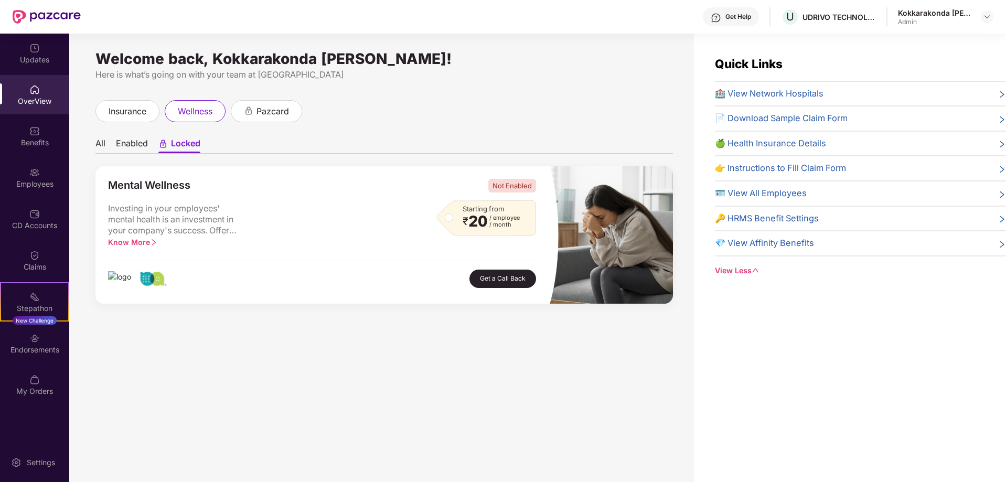
click at [146, 144] on li "Enabled" at bounding box center [132, 145] width 32 height 15
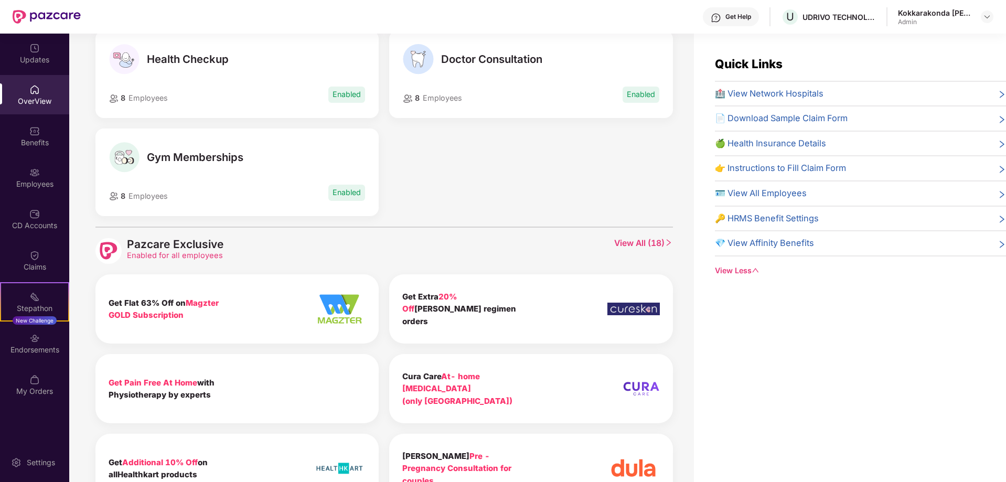
scroll to position [157, 0]
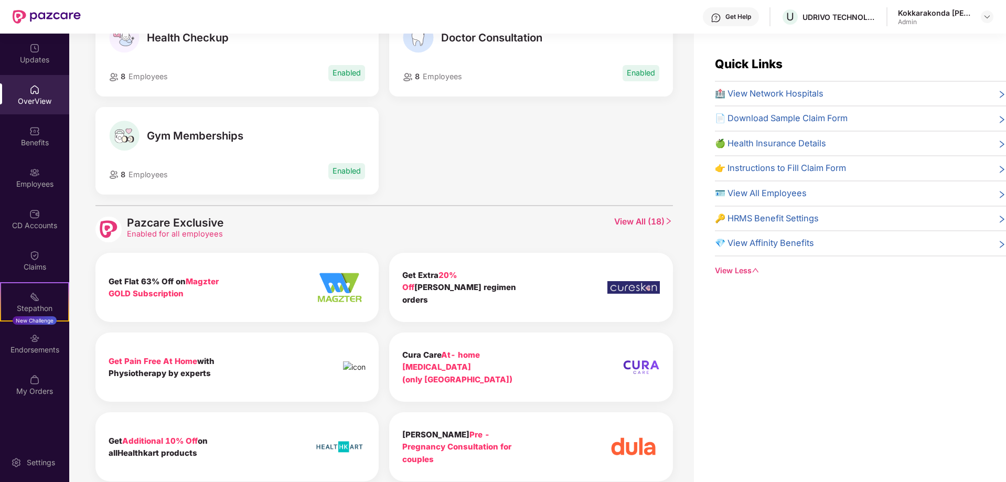
click at [334, 294] on img at bounding box center [339, 288] width 52 height 34
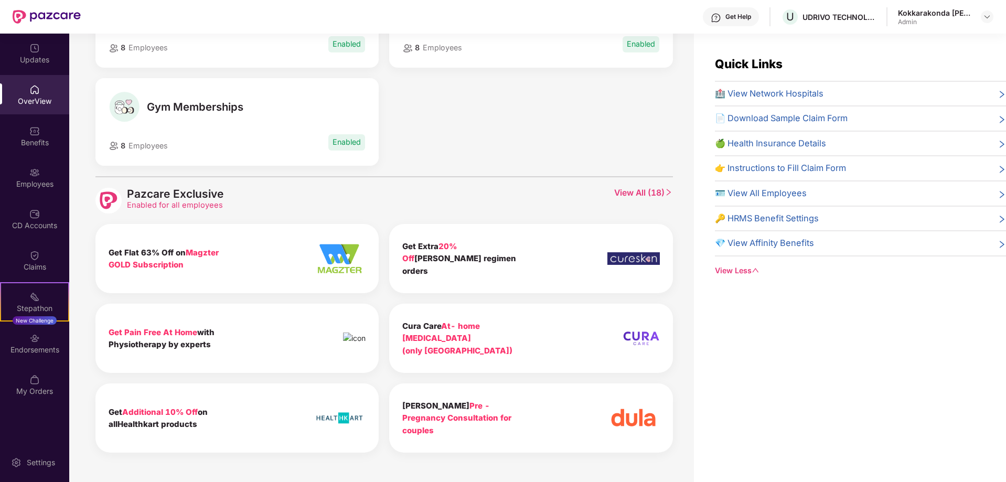
scroll to position [34, 0]
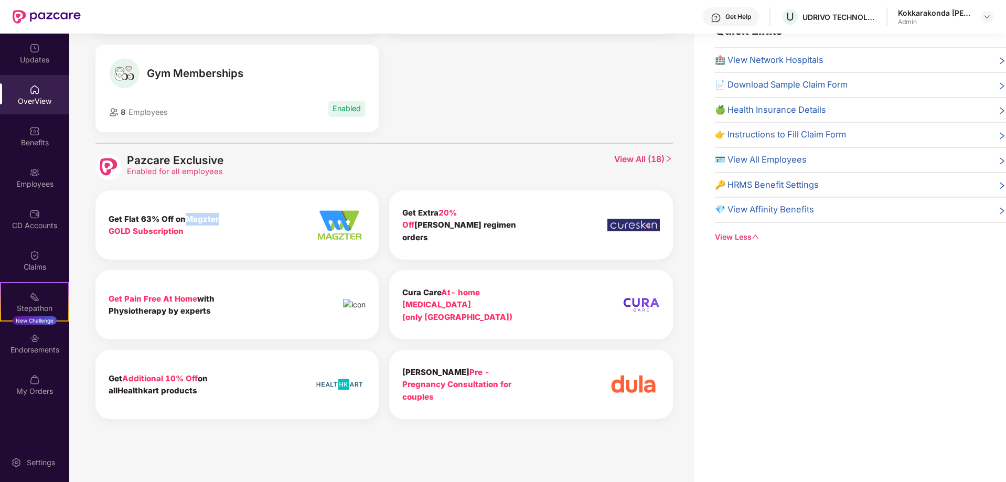
drag, startPoint x: 187, startPoint y: 220, endPoint x: 221, endPoint y: 220, distance: 34.1
click at [221, 220] on div "Get Flat 63% Off on Magzter GOLD Subscription" at bounding box center [168, 225] width 119 height 25
copy span "Magzter"
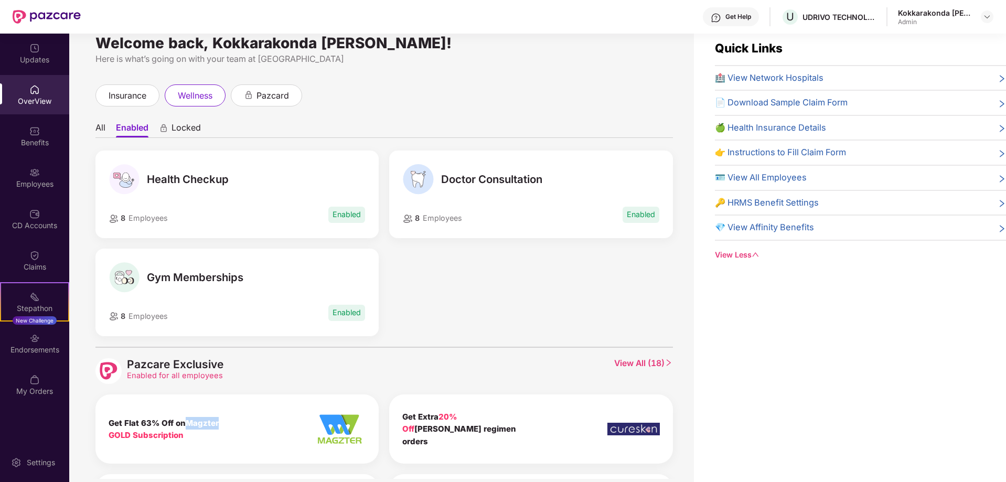
scroll to position [0, 0]
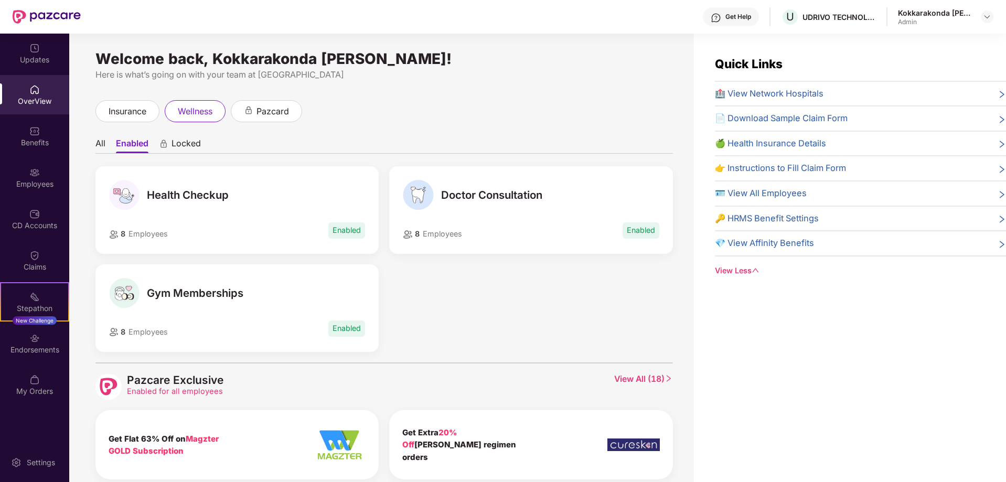
click at [193, 198] on span "Health Checkup" at bounding box center [188, 195] width 82 height 13
click at [152, 233] on span "Employees" at bounding box center [148, 233] width 39 height 9
click at [167, 237] on span "Employees" at bounding box center [148, 233] width 39 height 9
click at [168, 236] on span "8 Employees" at bounding box center [138, 234] width 59 height 12
click at [164, 294] on span "Gym Memberships" at bounding box center [195, 293] width 97 height 13
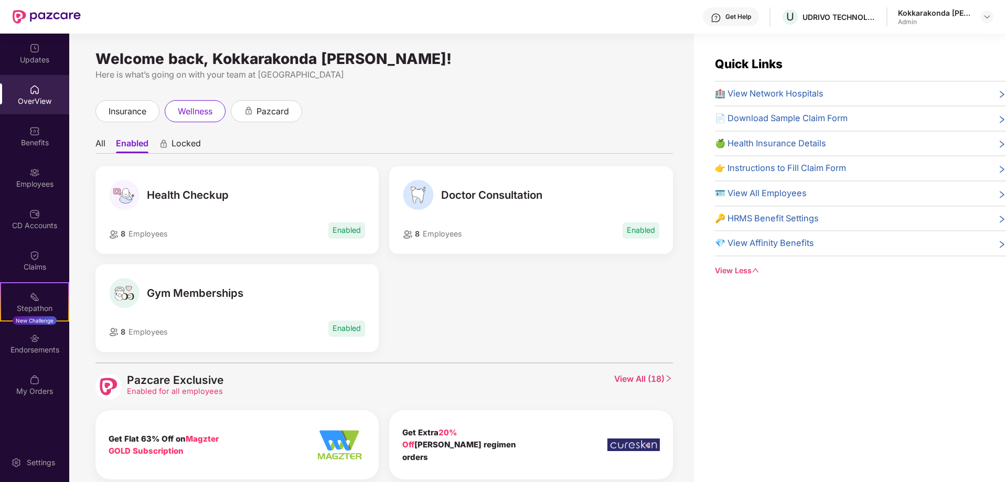
click at [146, 330] on span "Employees" at bounding box center [148, 331] width 39 height 9
drag, startPoint x: 225, startPoint y: 302, endPoint x: 239, endPoint y: 300, distance: 14.3
click at [239, 300] on div "Gym Memberships" at bounding box center [237, 293] width 257 height 30
click at [245, 301] on div "Gym Memberships" at bounding box center [237, 293] width 257 height 30
click at [463, 284] on div "Health Checkup 8 Employees Enabled Doctor Consultation 8 Employees Enabled Gym …" at bounding box center [384, 264] width 588 height 196
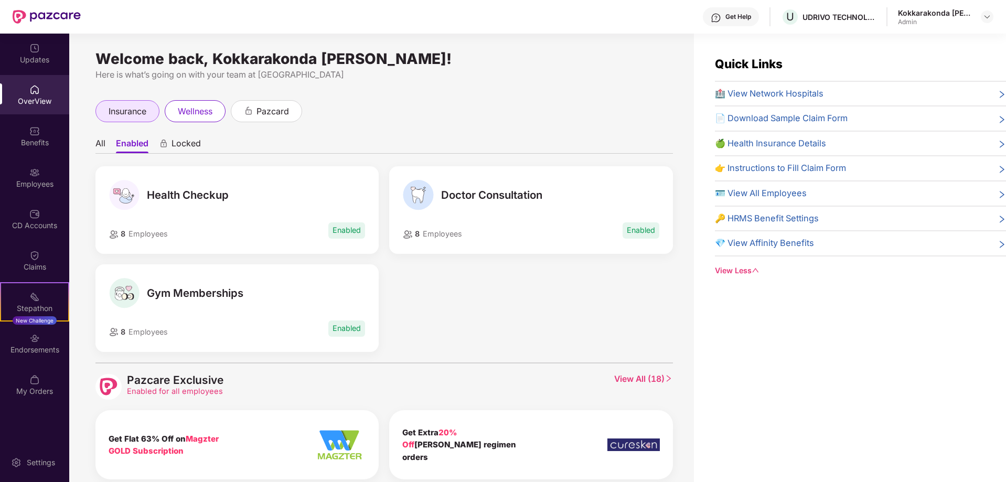
click at [137, 114] on span "insurance" at bounding box center [128, 111] width 38 height 13
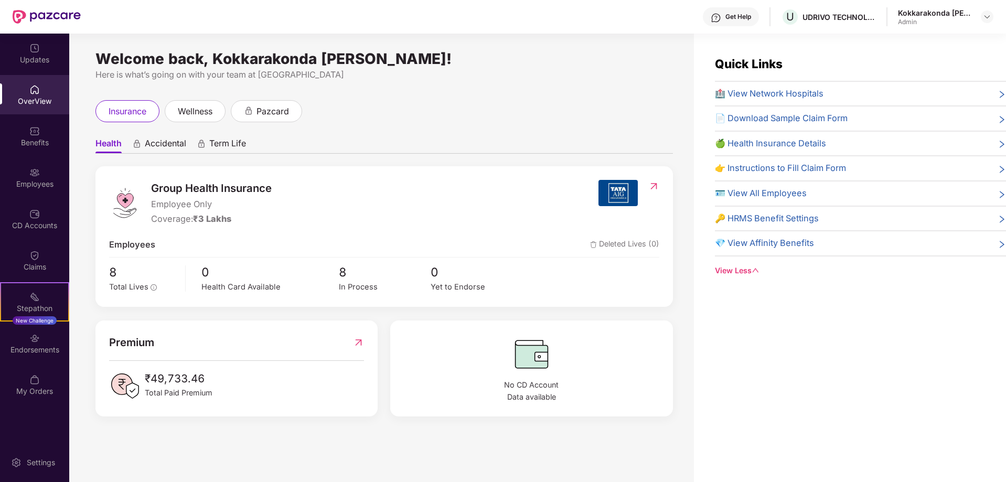
click at [363, 343] on img at bounding box center [358, 342] width 11 height 17
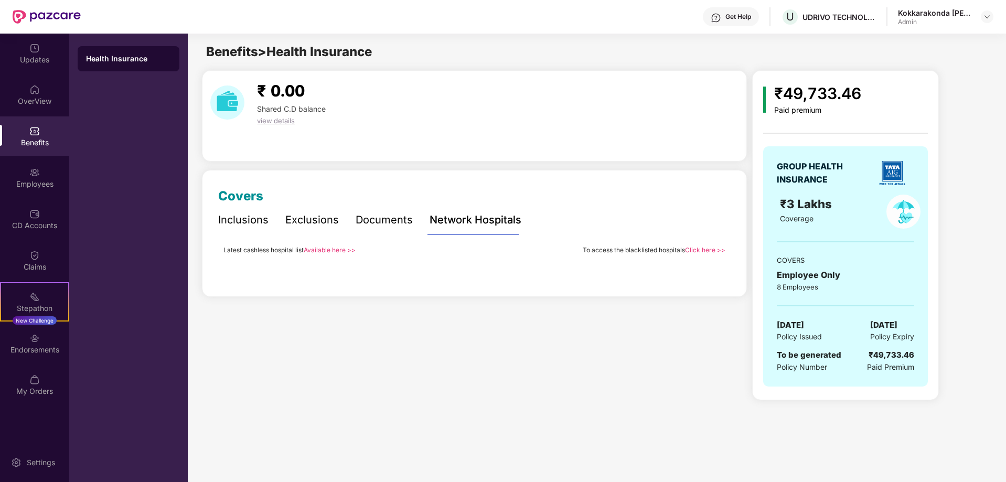
click at [384, 225] on div "Documents" at bounding box center [384, 220] width 57 height 16
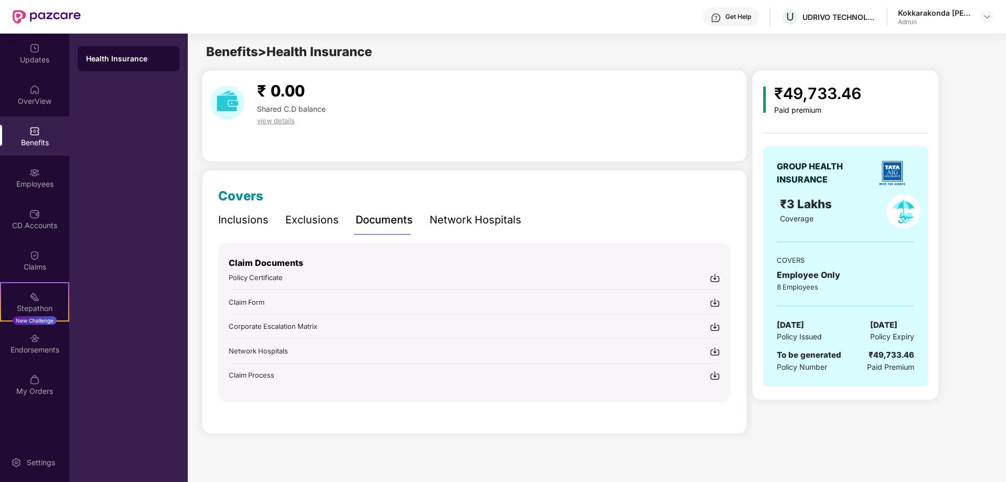
click at [714, 278] on img at bounding box center [715, 278] width 10 height 10
click at [320, 221] on div "Exclusions" at bounding box center [312, 220] width 54 height 16
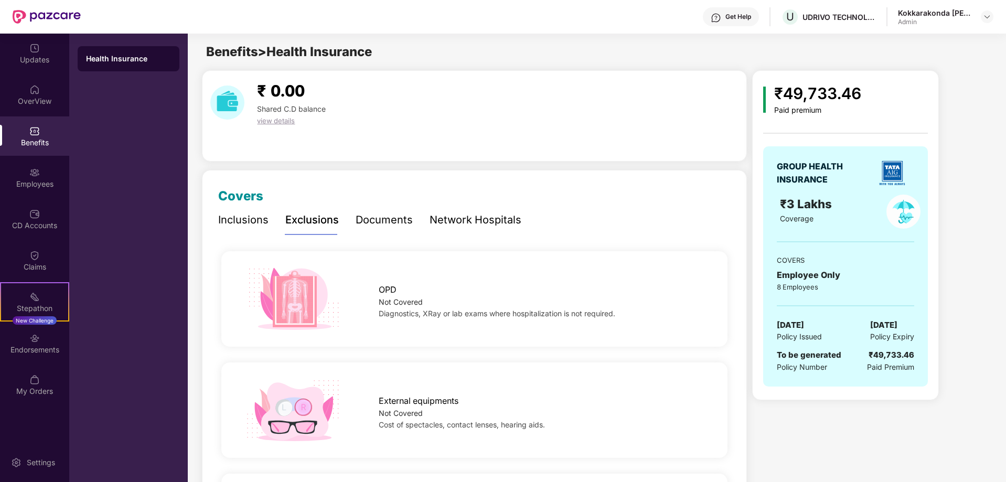
click at [259, 222] on div "Inclusions" at bounding box center [243, 220] width 50 height 16
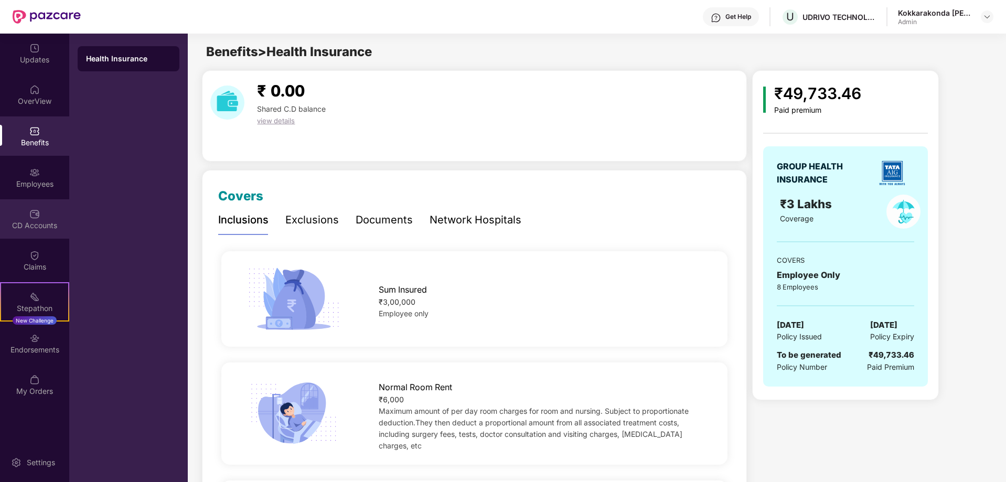
click at [41, 226] on div "CD Accounts" at bounding box center [34, 225] width 69 height 10
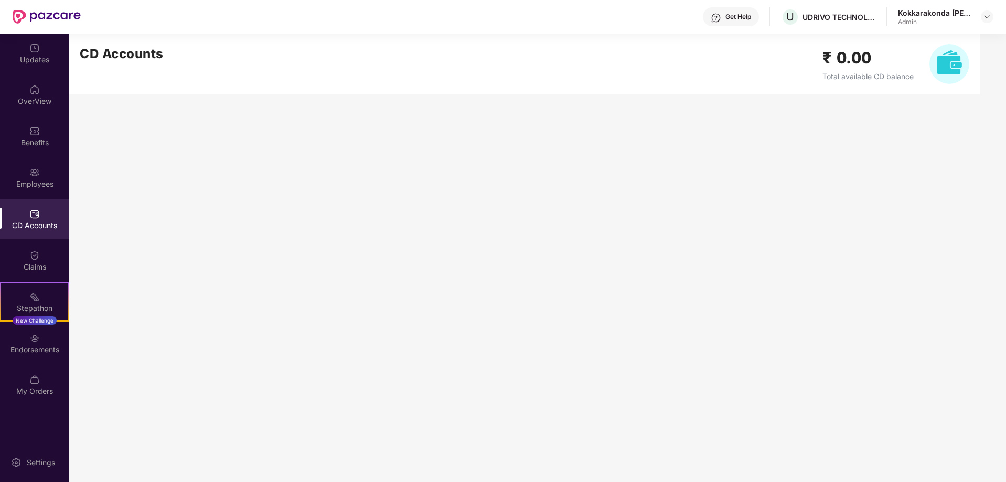
click at [947, 58] on img at bounding box center [950, 64] width 40 height 40
click at [867, 72] on span "Total available CD balance" at bounding box center [868, 76] width 91 height 9
drag, startPoint x: 871, startPoint y: 79, endPoint x: 886, endPoint y: 78, distance: 15.8
click at [886, 78] on span "Total available CD balance" at bounding box center [868, 76] width 91 height 9
click at [847, 61] on h2 "₹ 0.00" at bounding box center [868, 58] width 91 height 25
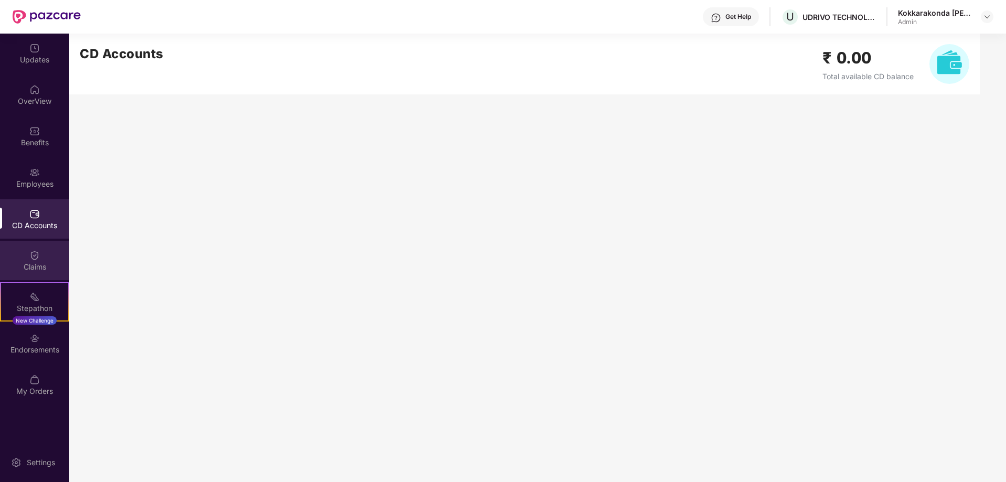
click at [38, 271] on div "Claims" at bounding box center [34, 267] width 69 height 10
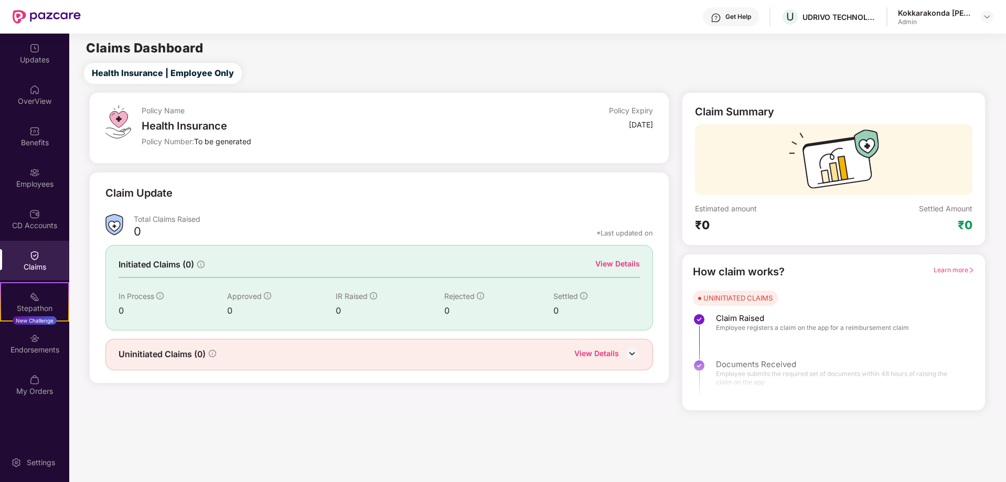
click at [635, 355] on img at bounding box center [632, 354] width 16 height 16
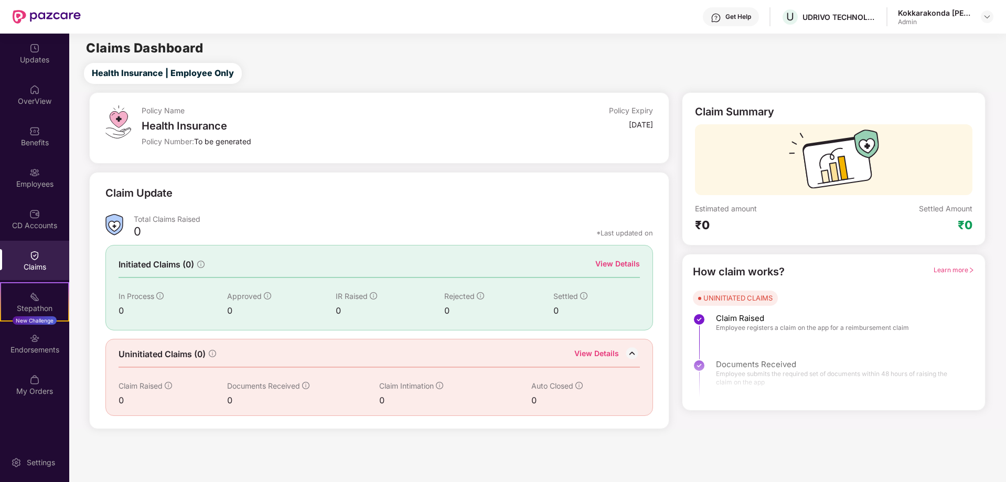
click at [623, 266] on div "View Details" at bounding box center [618, 264] width 45 height 12
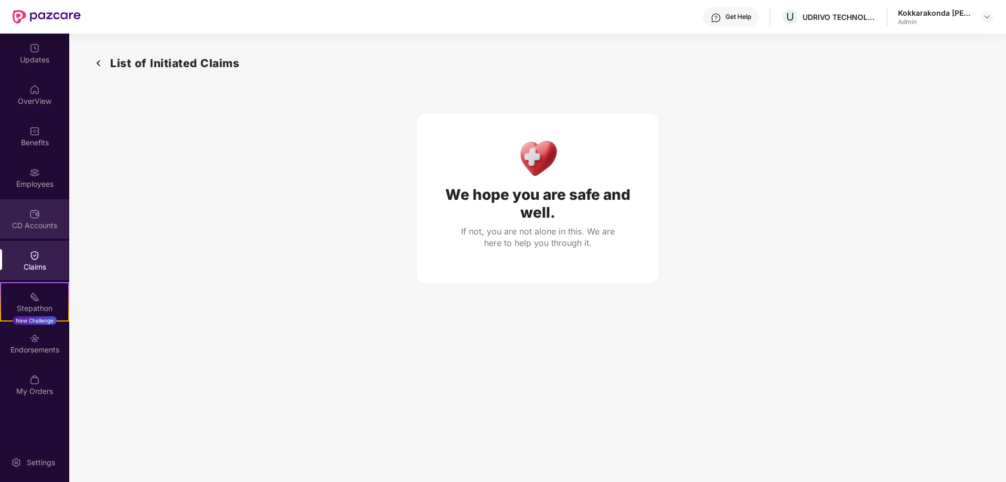
click at [43, 228] on div "CD Accounts" at bounding box center [34, 225] width 69 height 10
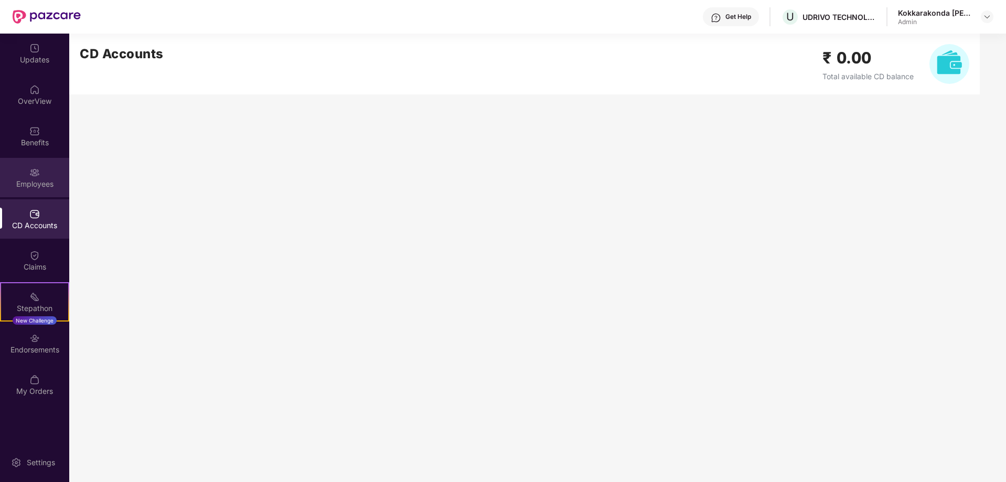
click at [40, 186] on div "Employees" at bounding box center [34, 184] width 69 height 10
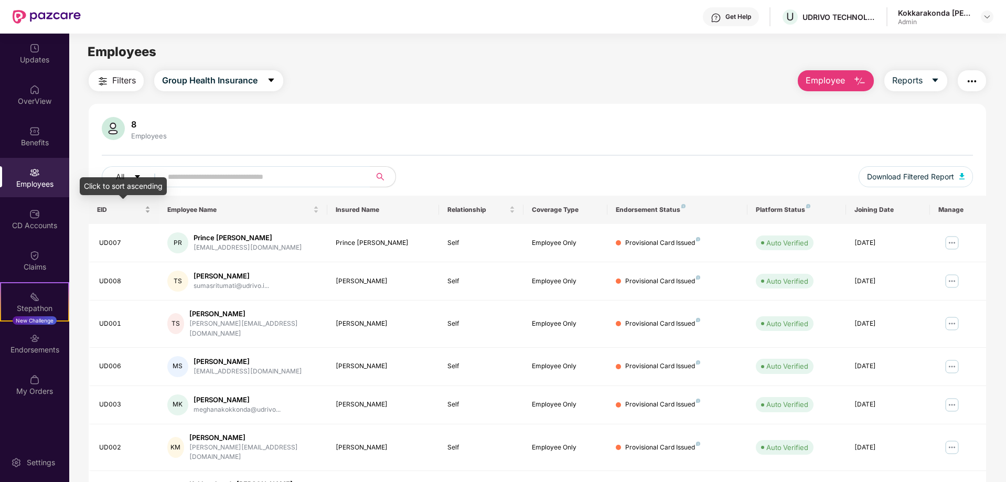
click at [125, 210] on span "EID" at bounding box center [120, 210] width 46 height 8
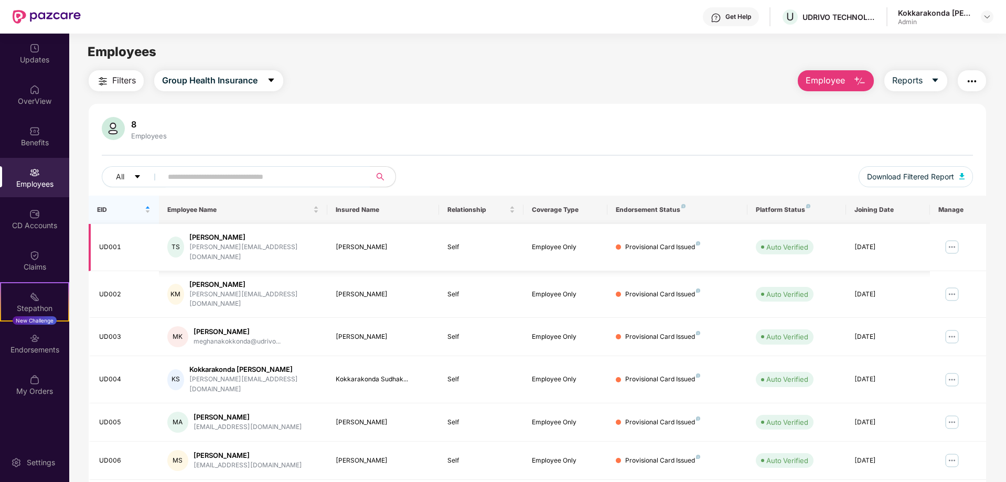
click at [955, 243] on img at bounding box center [952, 247] width 17 height 17
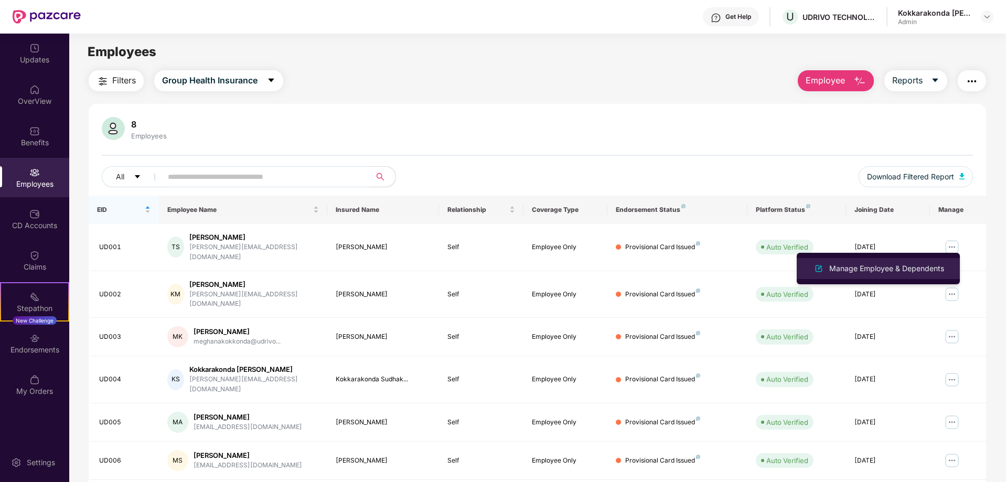
click at [916, 266] on div "Manage Employee & Dependents" at bounding box center [887, 269] width 119 height 12
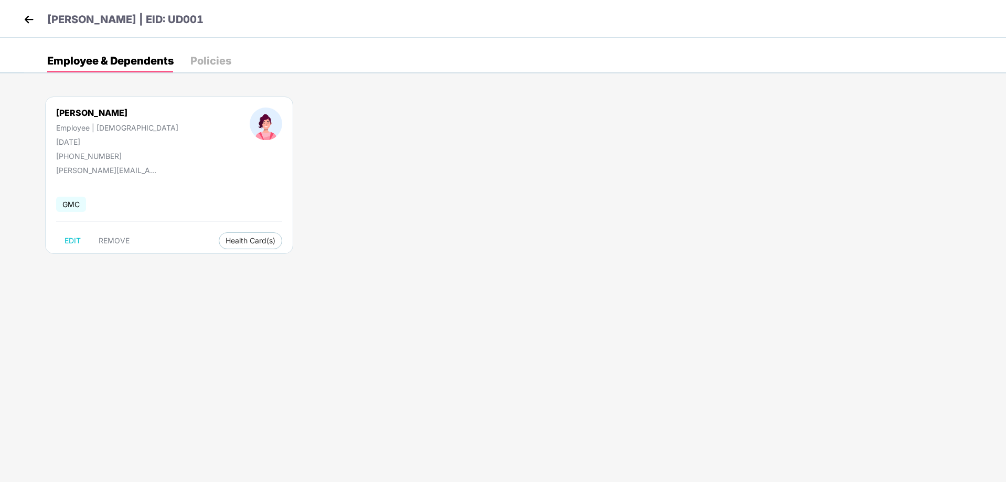
click at [206, 59] on div "Policies" at bounding box center [210, 61] width 41 height 10
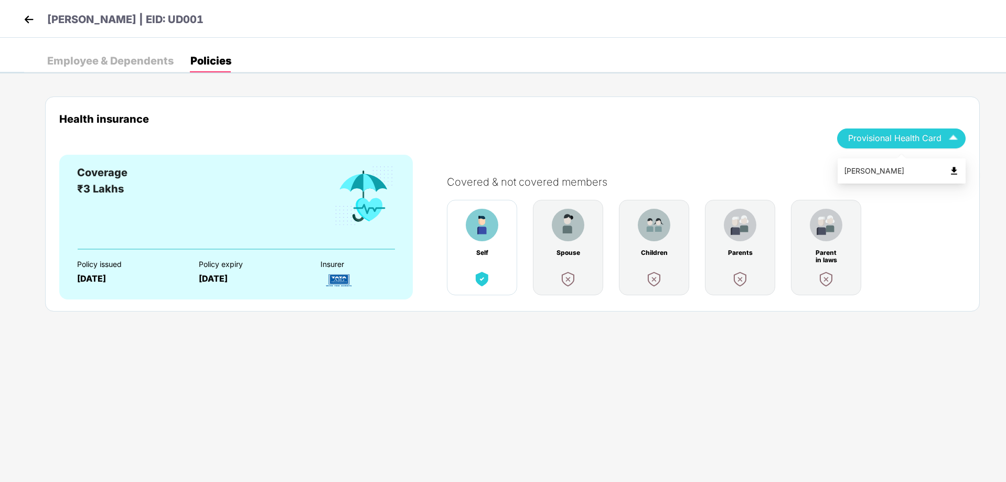
click at [957, 138] on img "button" at bounding box center [954, 138] width 18 height 18
click at [842, 80] on div "Employee & Dependents Policies Thuppari [PERSON_NAME] Employee | [DEMOGRAPHIC_D…" at bounding box center [515, 197] width 982 height 297
click at [29, 22] on img at bounding box center [29, 20] width 16 height 16
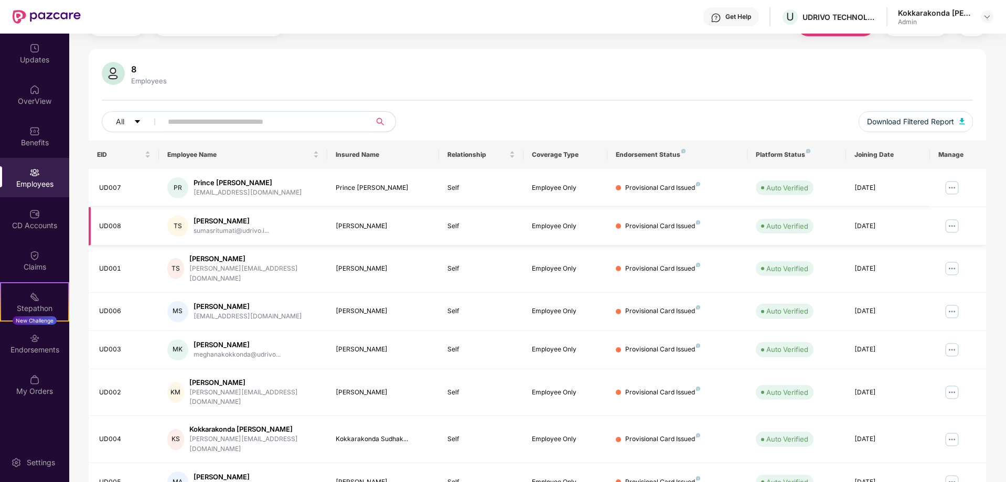
scroll to position [34, 0]
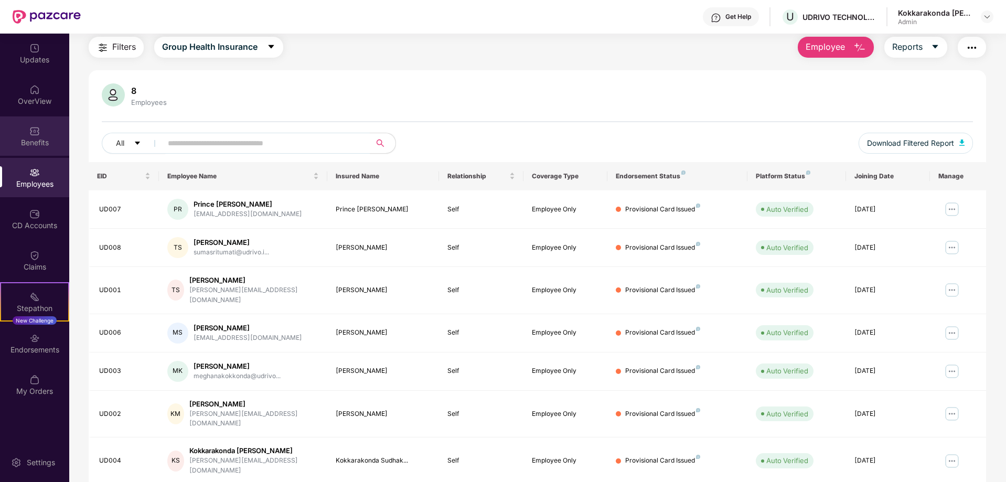
click at [44, 141] on div "Benefits" at bounding box center [34, 142] width 69 height 10
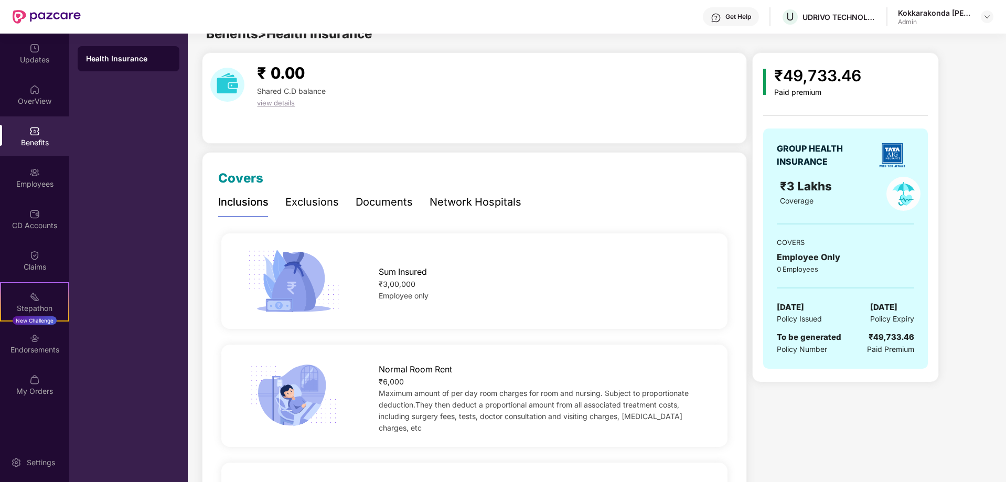
scroll to position [0, 0]
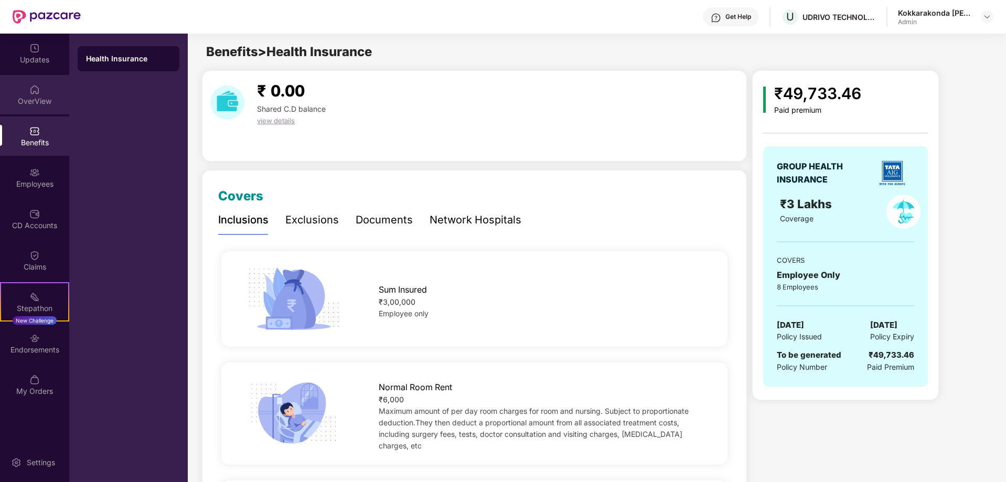
click at [34, 96] on div "OverView" at bounding box center [34, 101] width 69 height 10
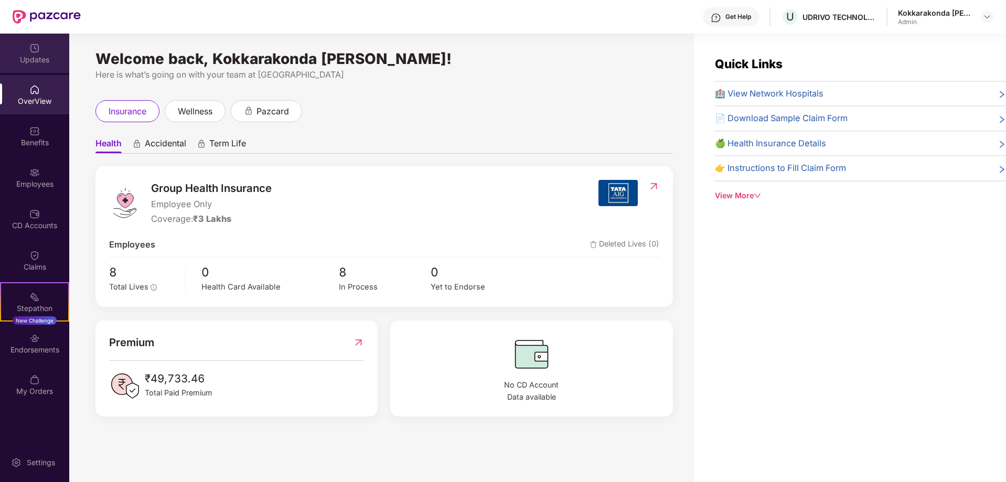
click at [43, 61] on div "Updates" at bounding box center [34, 60] width 69 height 10
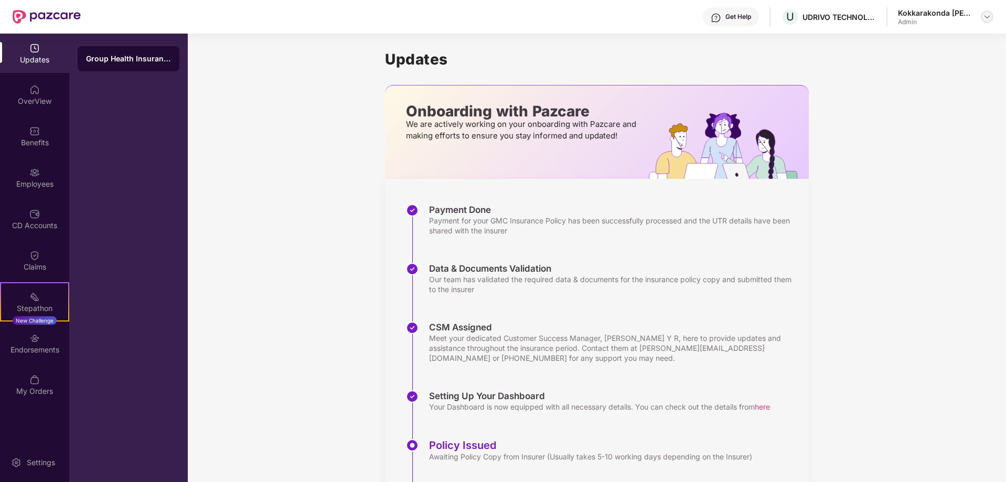
click at [984, 17] on img at bounding box center [987, 17] width 8 height 8
click at [931, 44] on div "Switch to User view" at bounding box center [938, 41] width 136 height 20
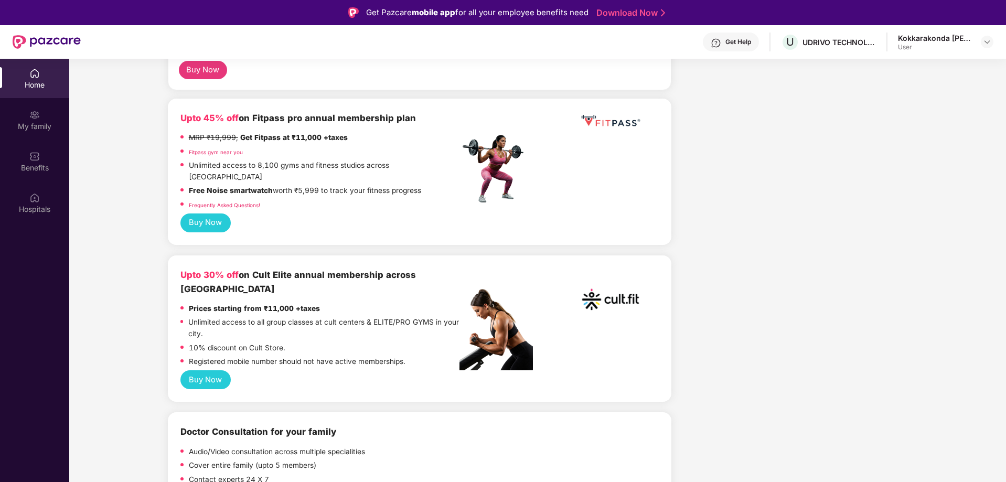
scroll to position [496, 0]
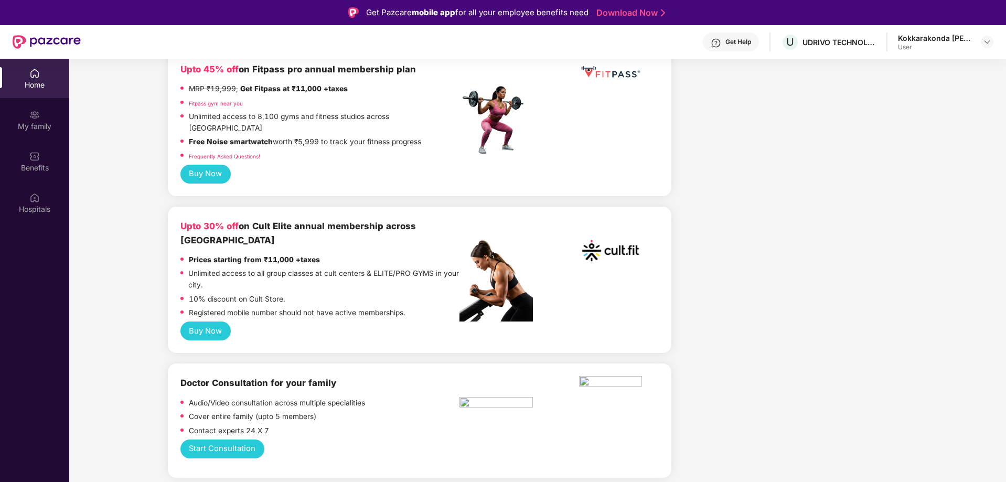
click at [207, 322] on button "Buy Now" at bounding box center [206, 331] width 50 height 19
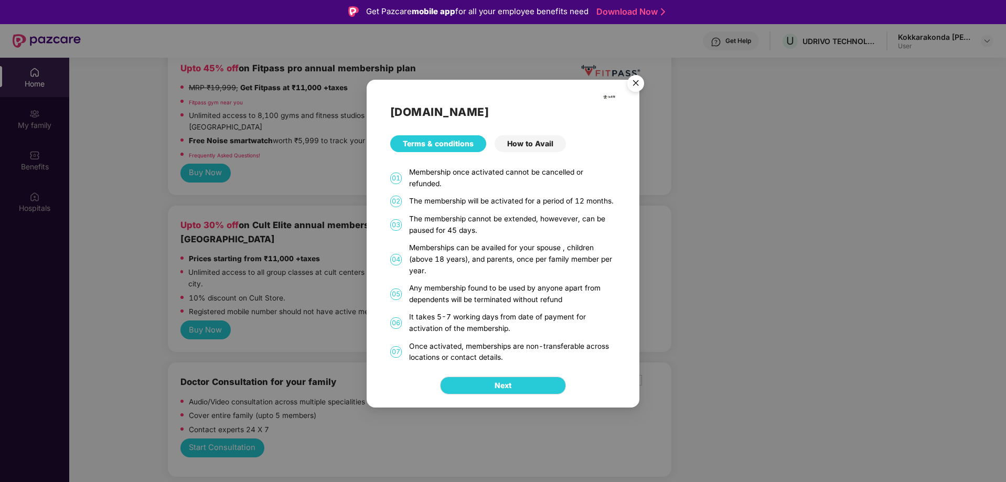
scroll to position [0, 0]
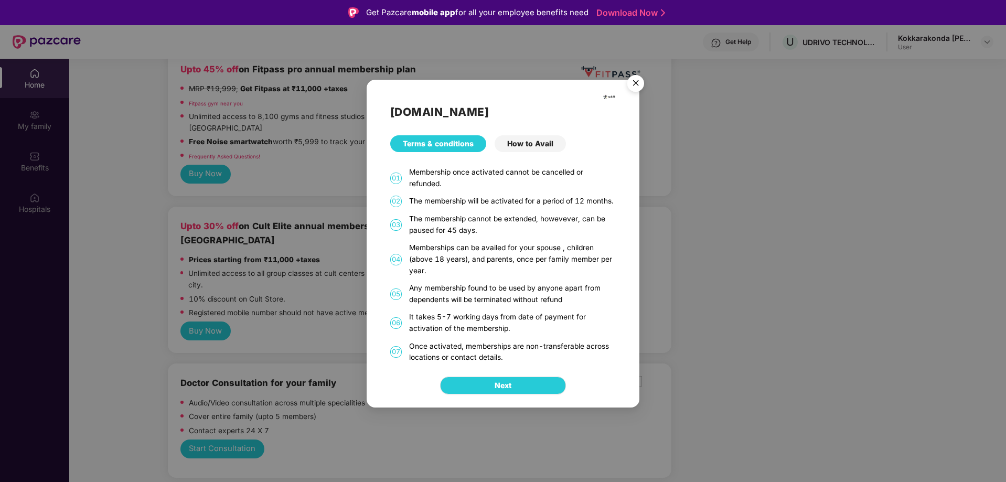
click at [539, 144] on div "How to Avail" at bounding box center [530, 143] width 71 height 17
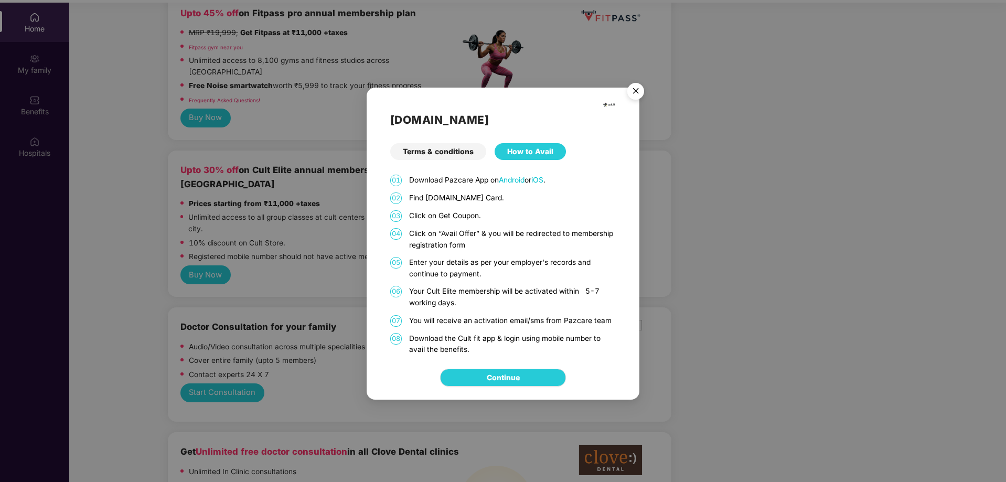
scroll to position [59, 0]
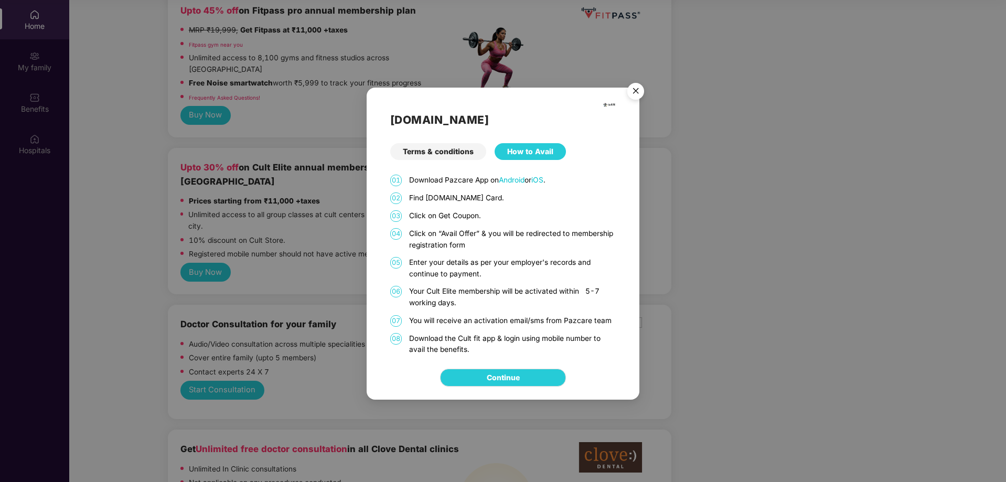
click at [634, 92] on img "Close" at bounding box center [635, 92] width 29 height 29
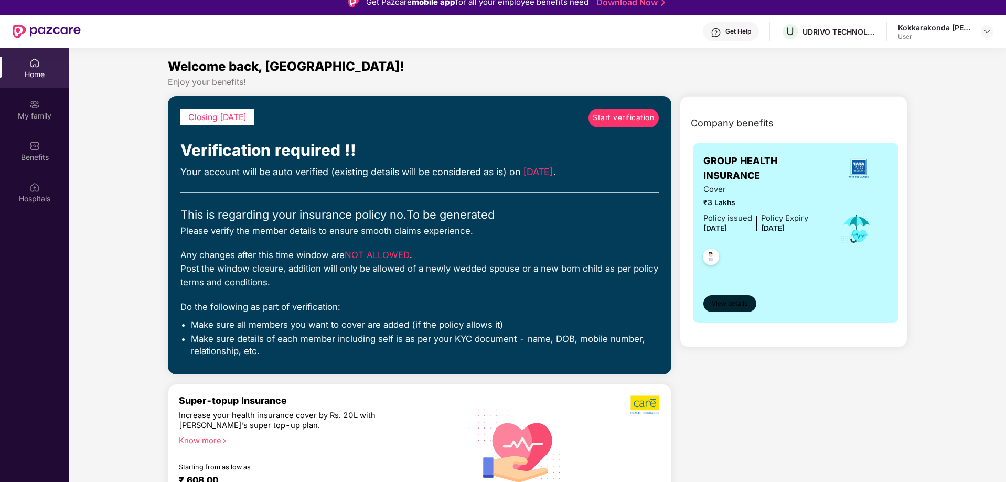
scroll to position [0, 0]
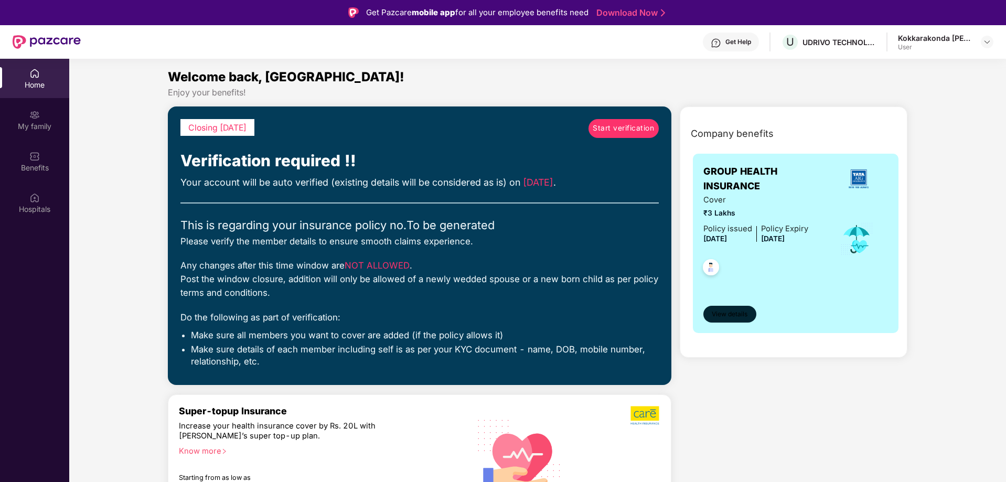
click at [735, 314] on span "View details" at bounding box center [730, 315] width 36 height 10
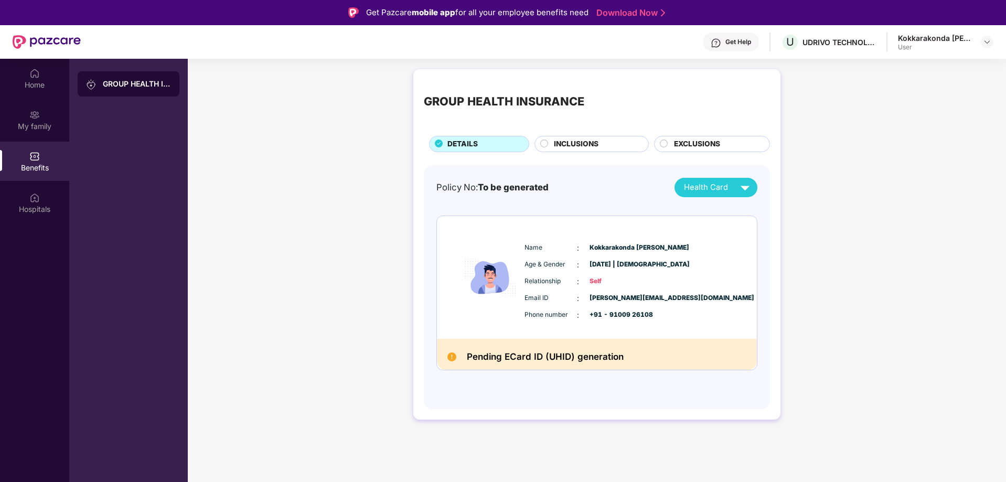
click at [601, 138] on div "INCLUSIONS" at bounding box center [592, 144] width 114 height 16
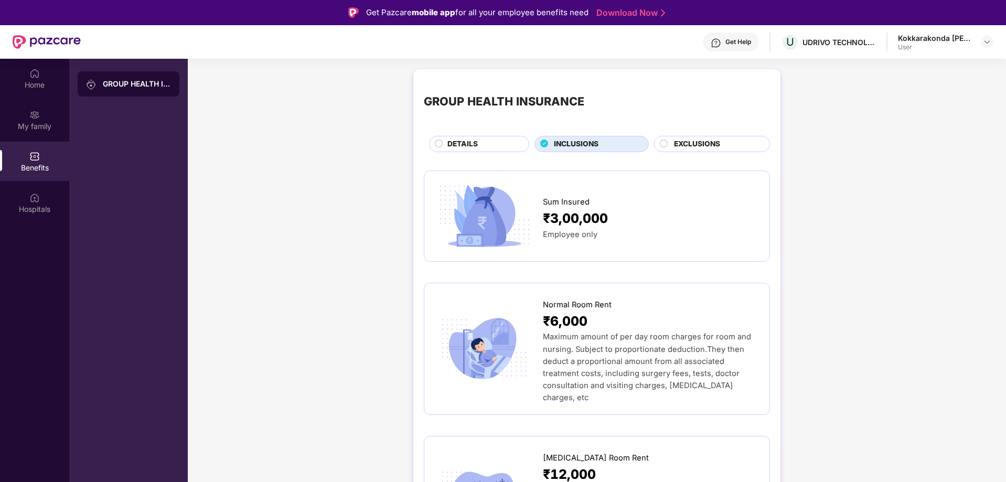
click at [699, 145] on span "EXCLUSIONS" at bounding box center [697, 145] width 46 height 12
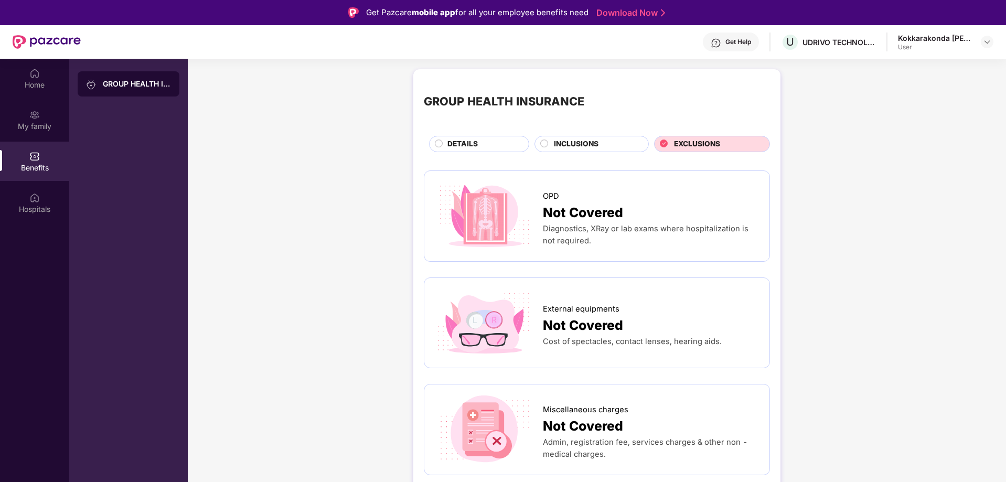
click at [29, 82] on div "Home" at bounding box center [34, 85] width 69 height 10
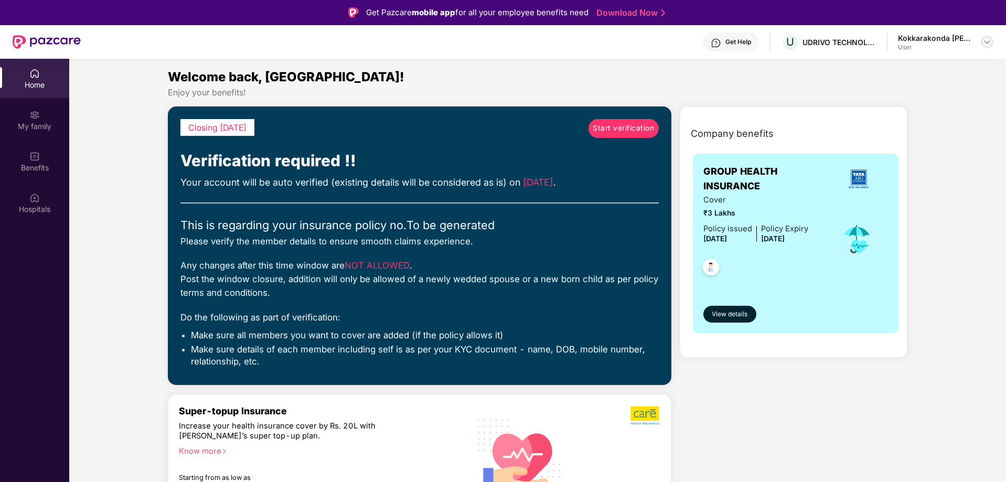
click at [984, 43] on img at bounding box center [987, 42] width 8 height 8
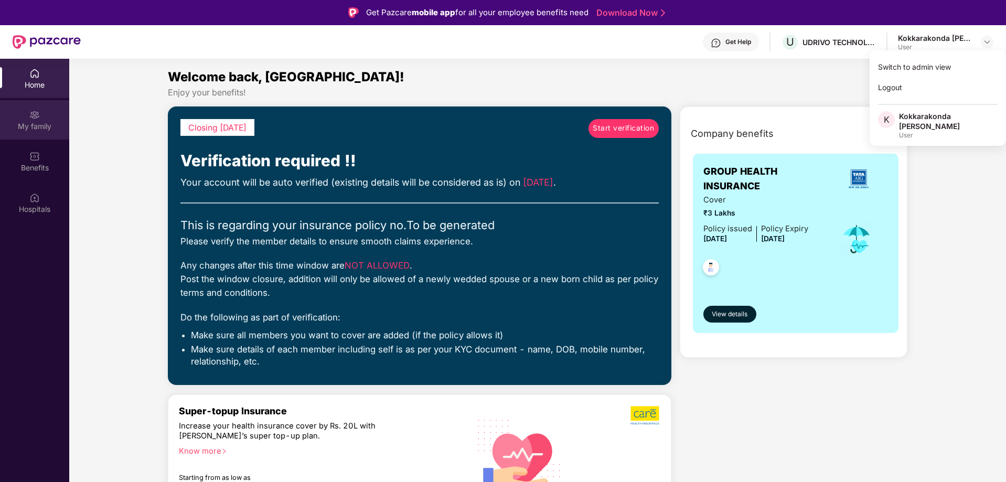
click at [35, 124] on div "My family" at bounding box center [34, 126] width 69 height 10
